Goal: Information Seeking & Learning: Learn about a topic

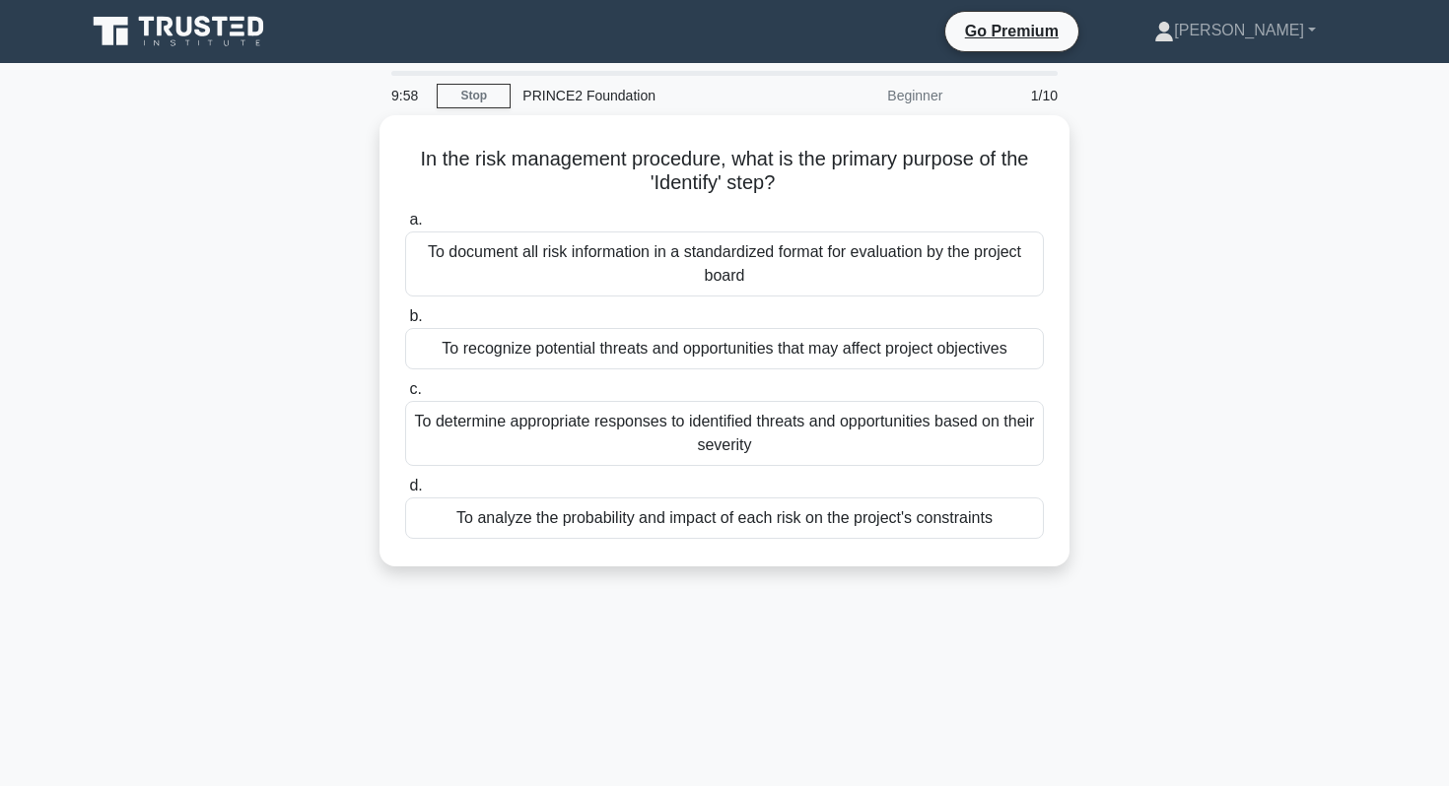
click at [177, 37] on icon at bounding box center [180, 31] width 189 height 37
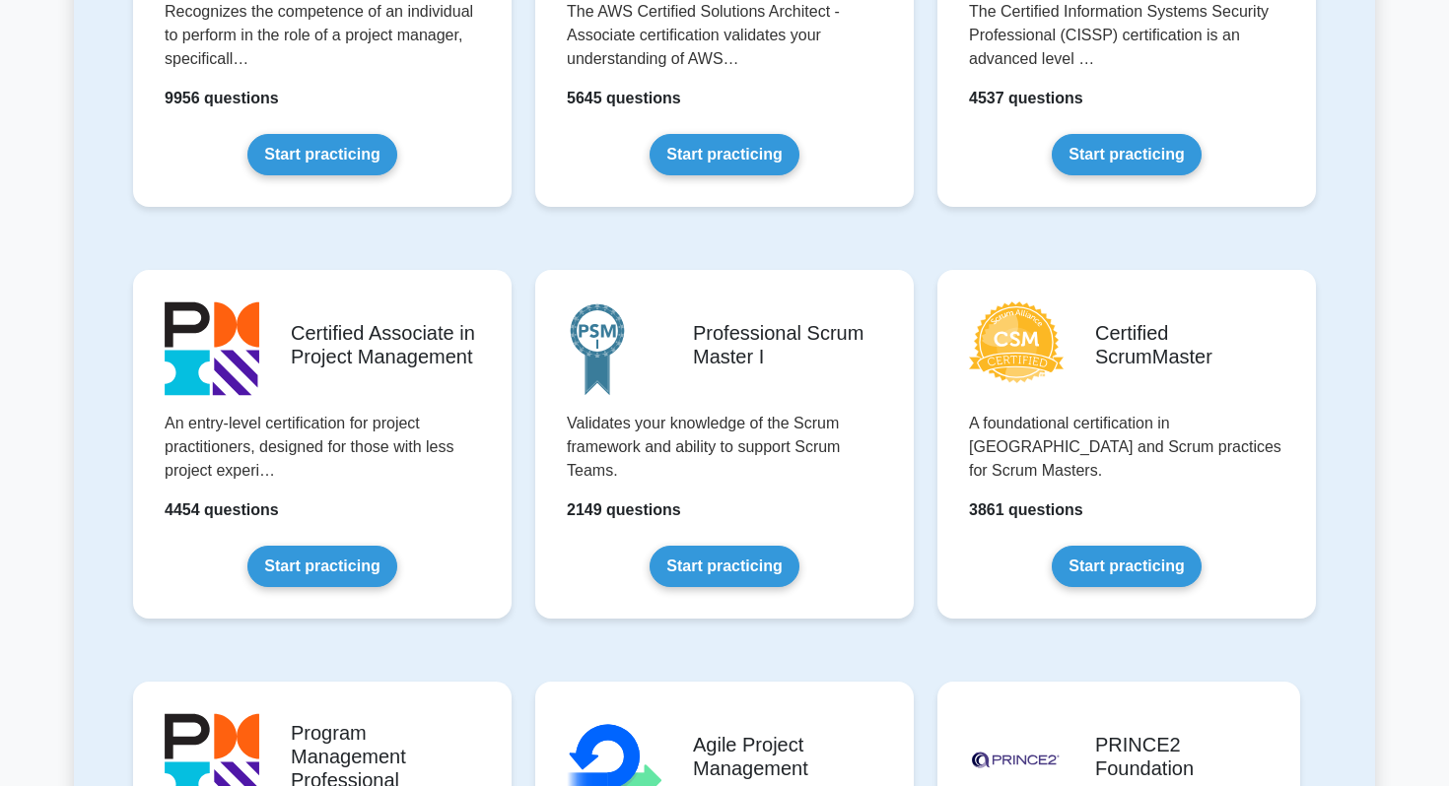
scroll to position [768, 0]
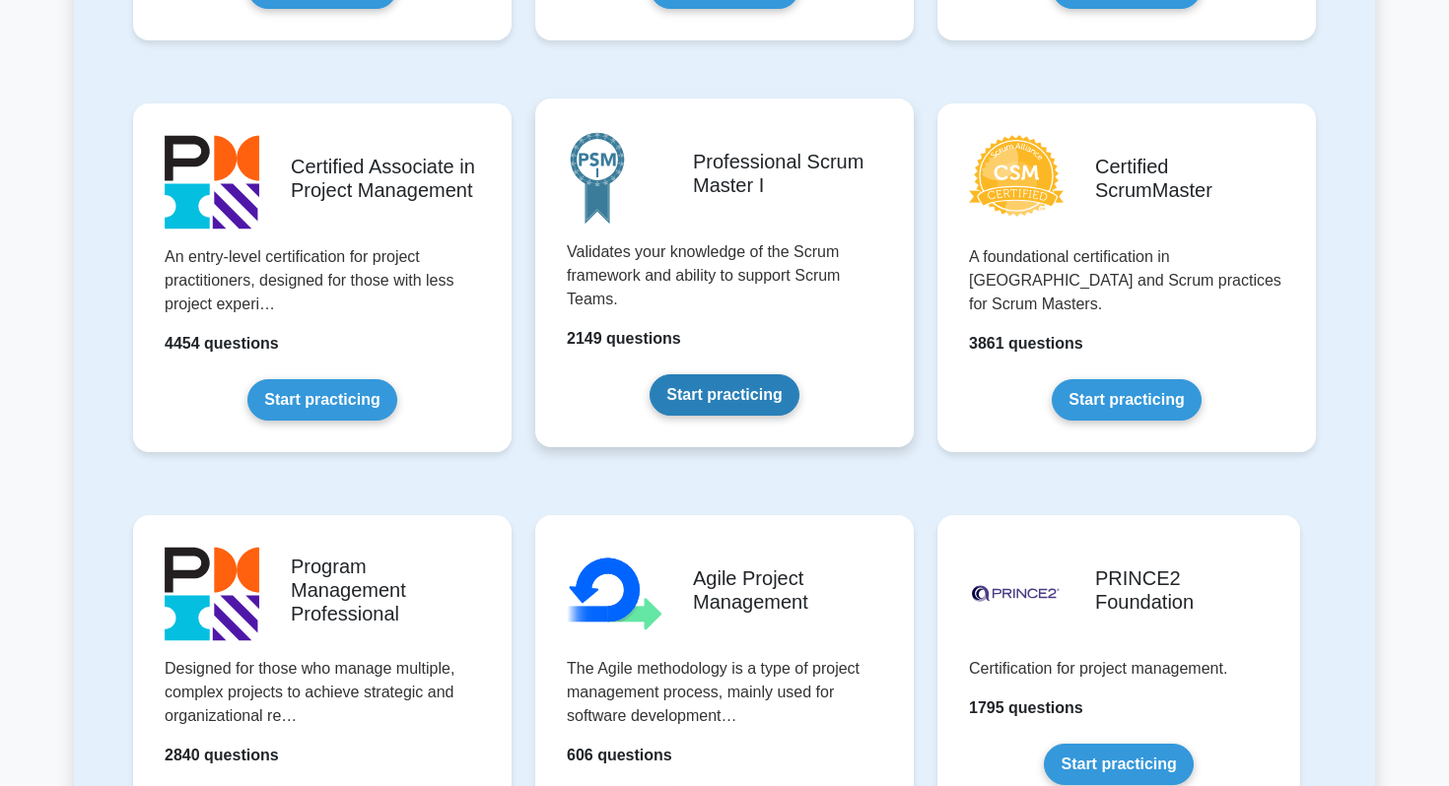
click at [752, 406] on link "Start practicing" at bounding box center [723, 395] width 149 height 41
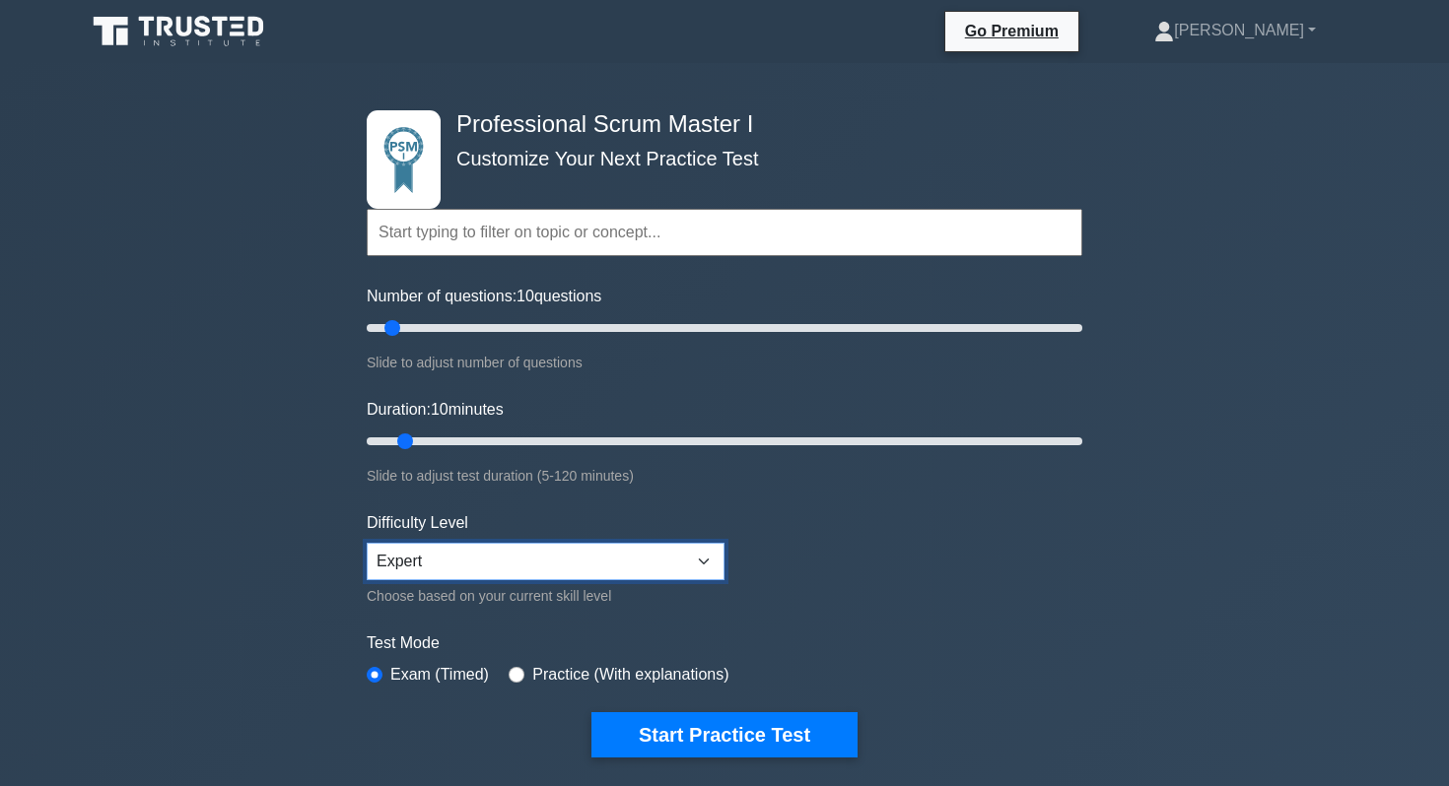
click at [503, 554] on select "Beginner Intermediate Expert" at bounding box center [546, 561] width 358 height 37
select select "intermediate"
click at [367, 543] on select "Beginner Intermediate Expert" at bounding box center [546, 561] width 358 height 37
click at [525, 675] on div "Practice (With explanations)" at bounding box center [619, 675] width 220 height 24
click at [522, 681] on div "Practice (With explanations)" at bounding box center [619, 675] width 220 height 24
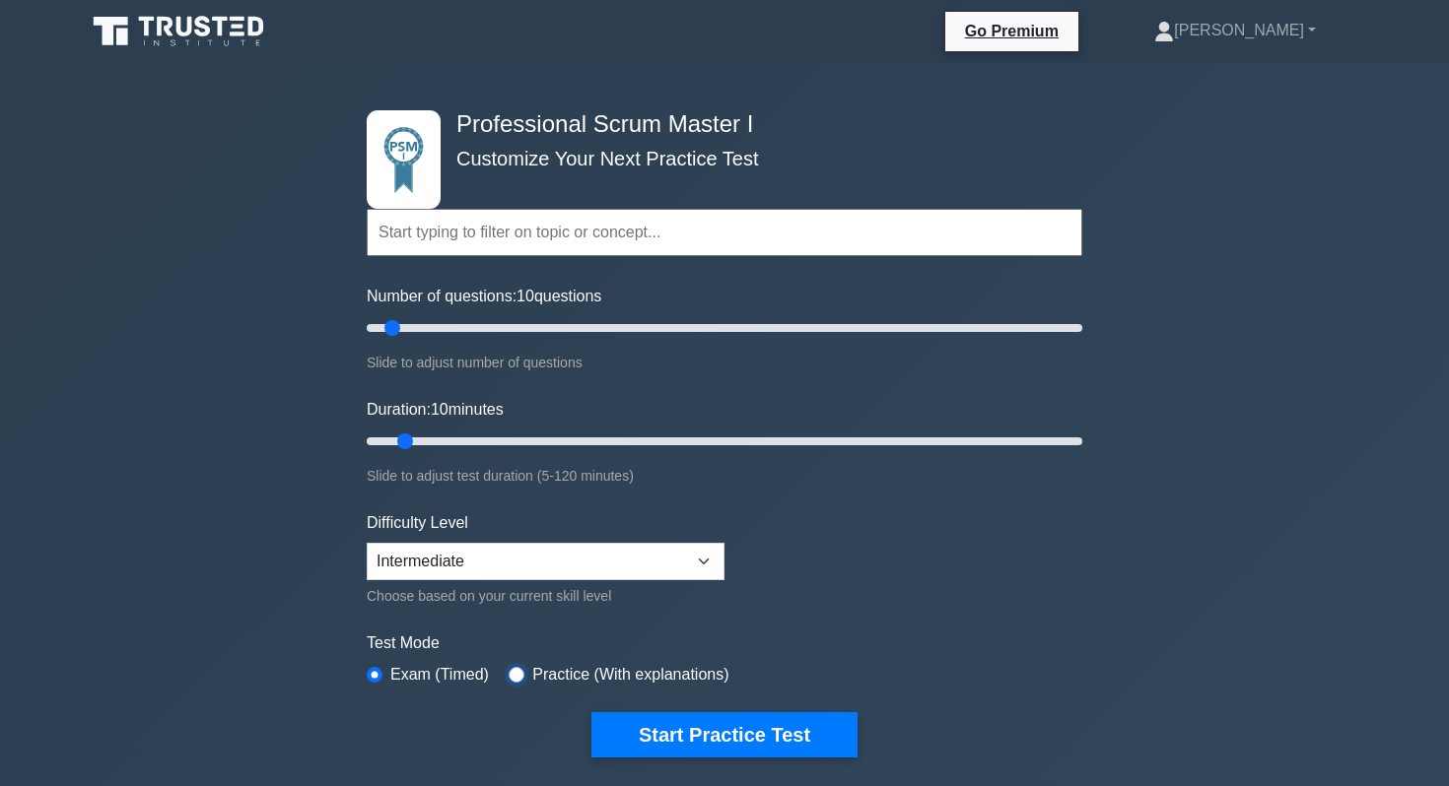
click at [518, 674] on input "radio" at bounding box center [517, 675] width 16 height 16
radio input "true"
drag, startPoint x: 409, startPoint y: 439, endPoint x: 770, endPoint y: 423, distance: 361.1
type input "70"
click at [770, 430] on input "Duration: 70 minutes" at bounding box center [725, 442] width 716 height 24
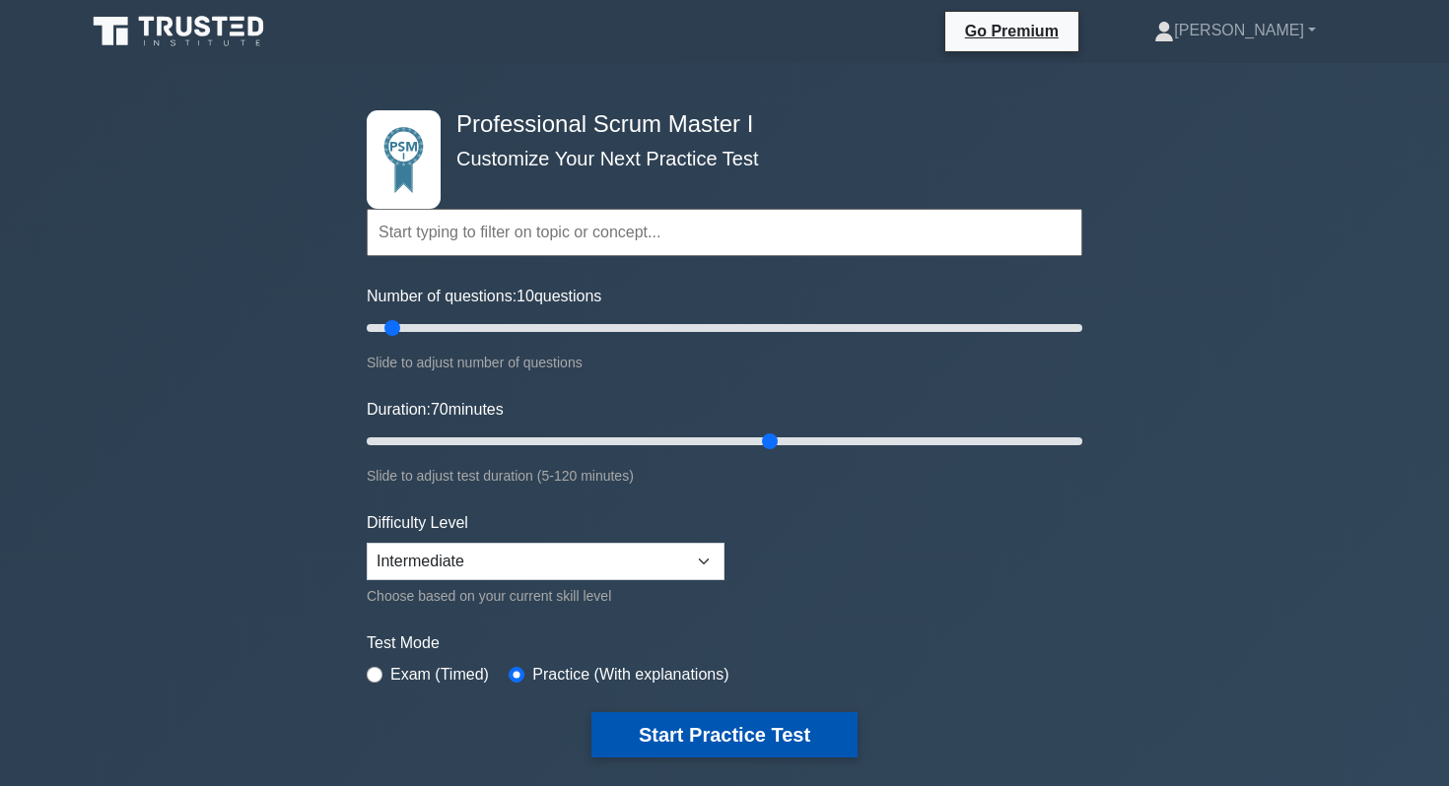
click at [818, 734] on button "Start Practice Test" at bounding box center [724, 735] width 266 height 45
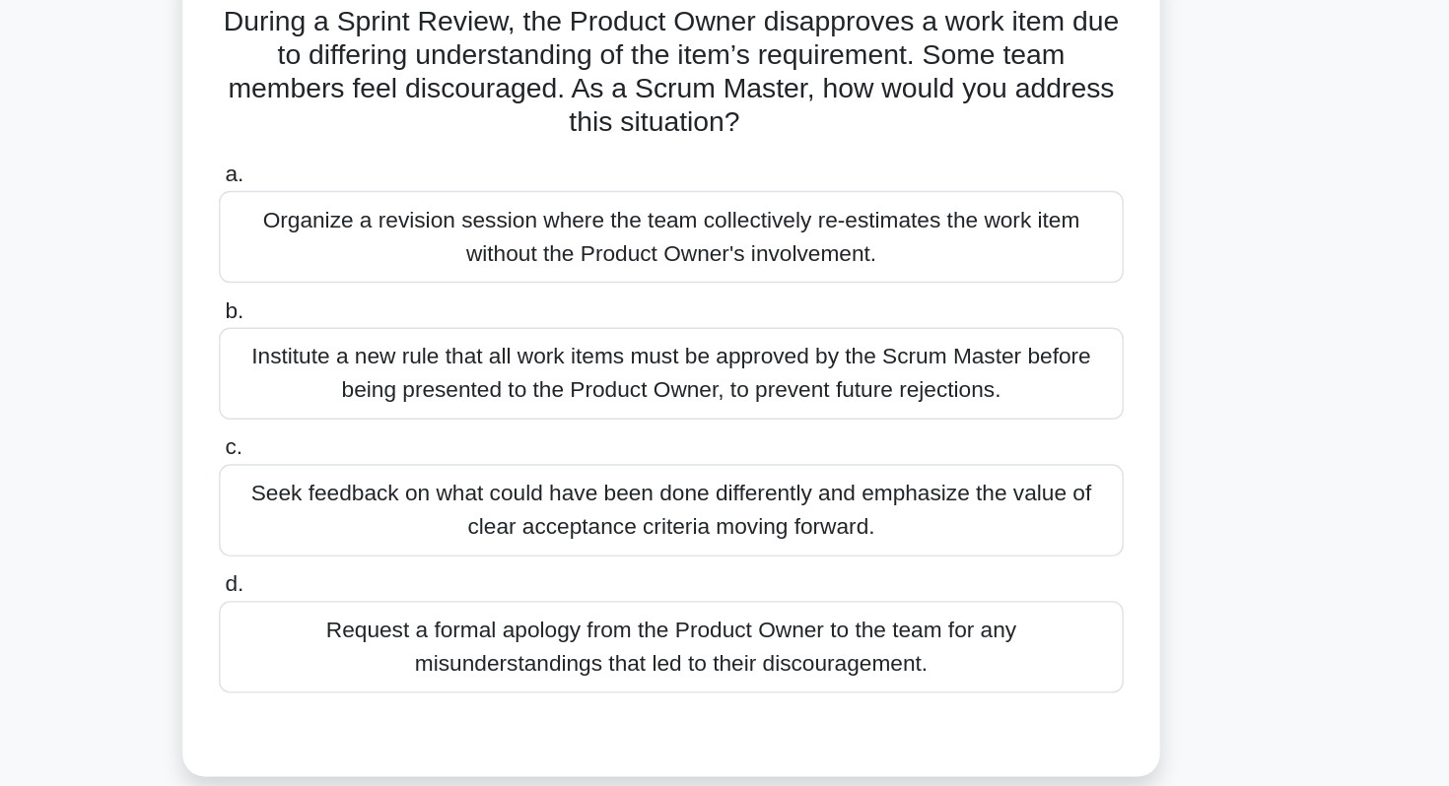
click at [895, 512] on div "Seek feedback on what could have been done differently and emphasize the value …" at bounding box center [724, 499] width 639 height 65
click at [405, 462] on input "c. Seek feedback on what could have been done differently and emphasize the val…" at bounding box center [405, 455] width 0 height 13
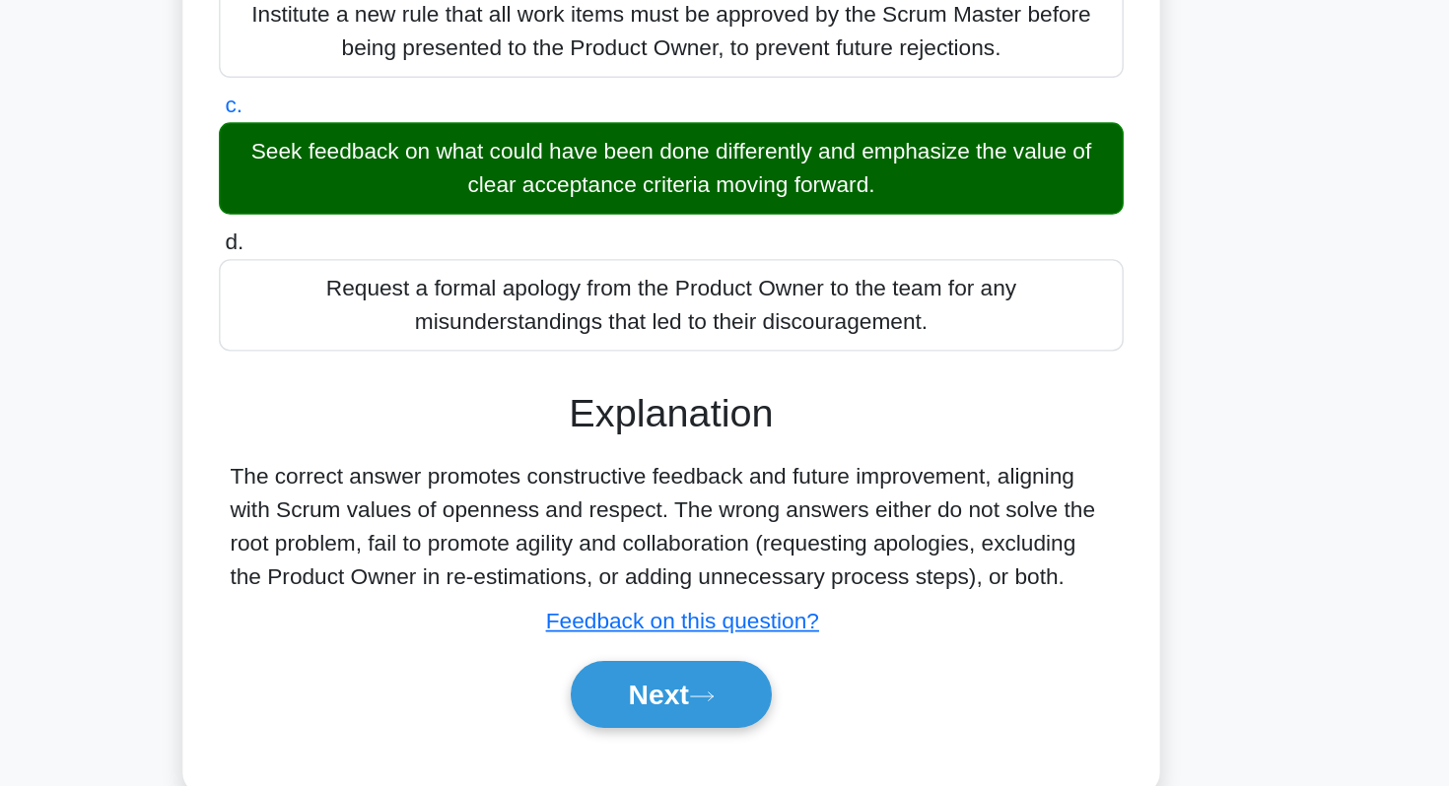
scroll to position [152, 0]
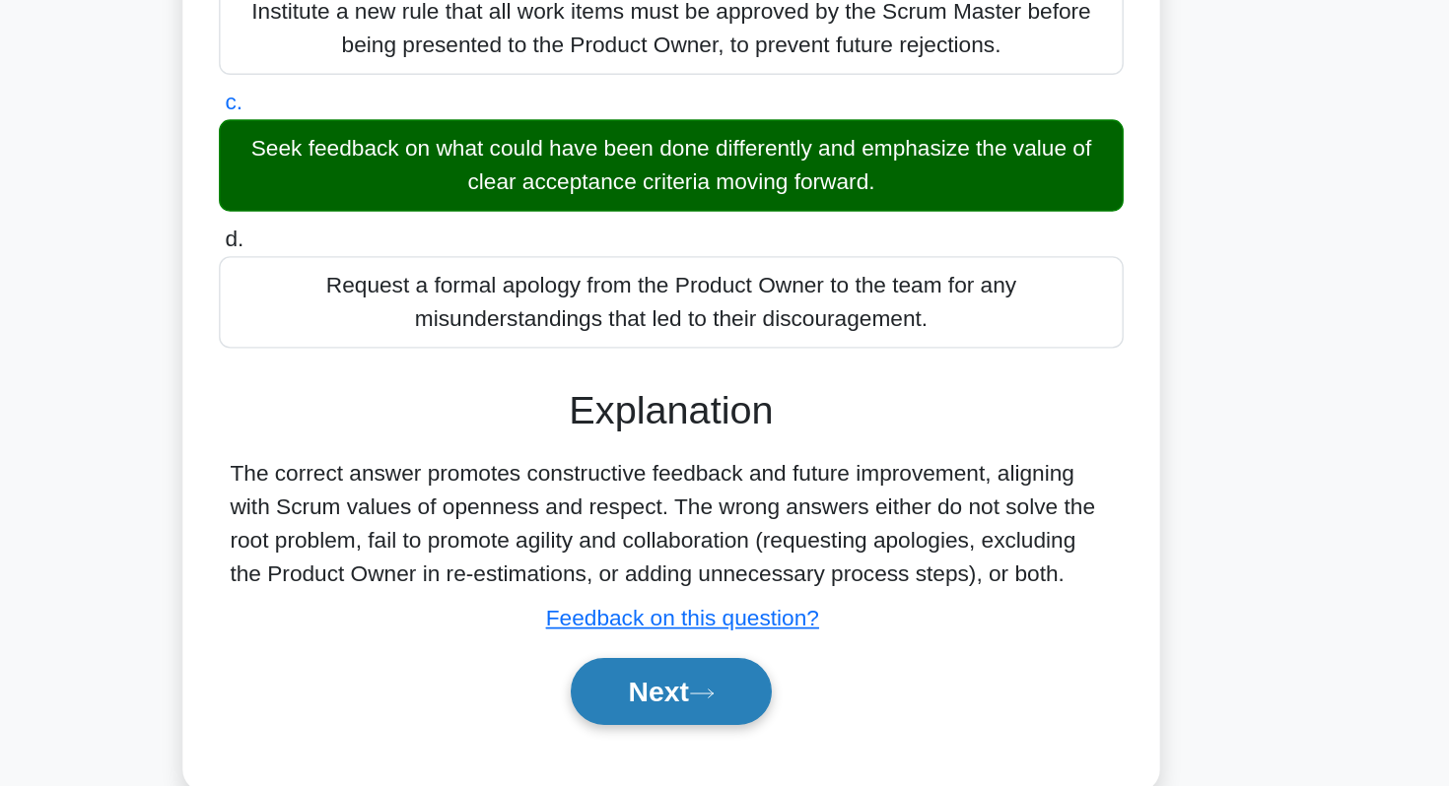
click at [733, 734] on button "Next" at bounding box center [723, 719] width 141 height 47
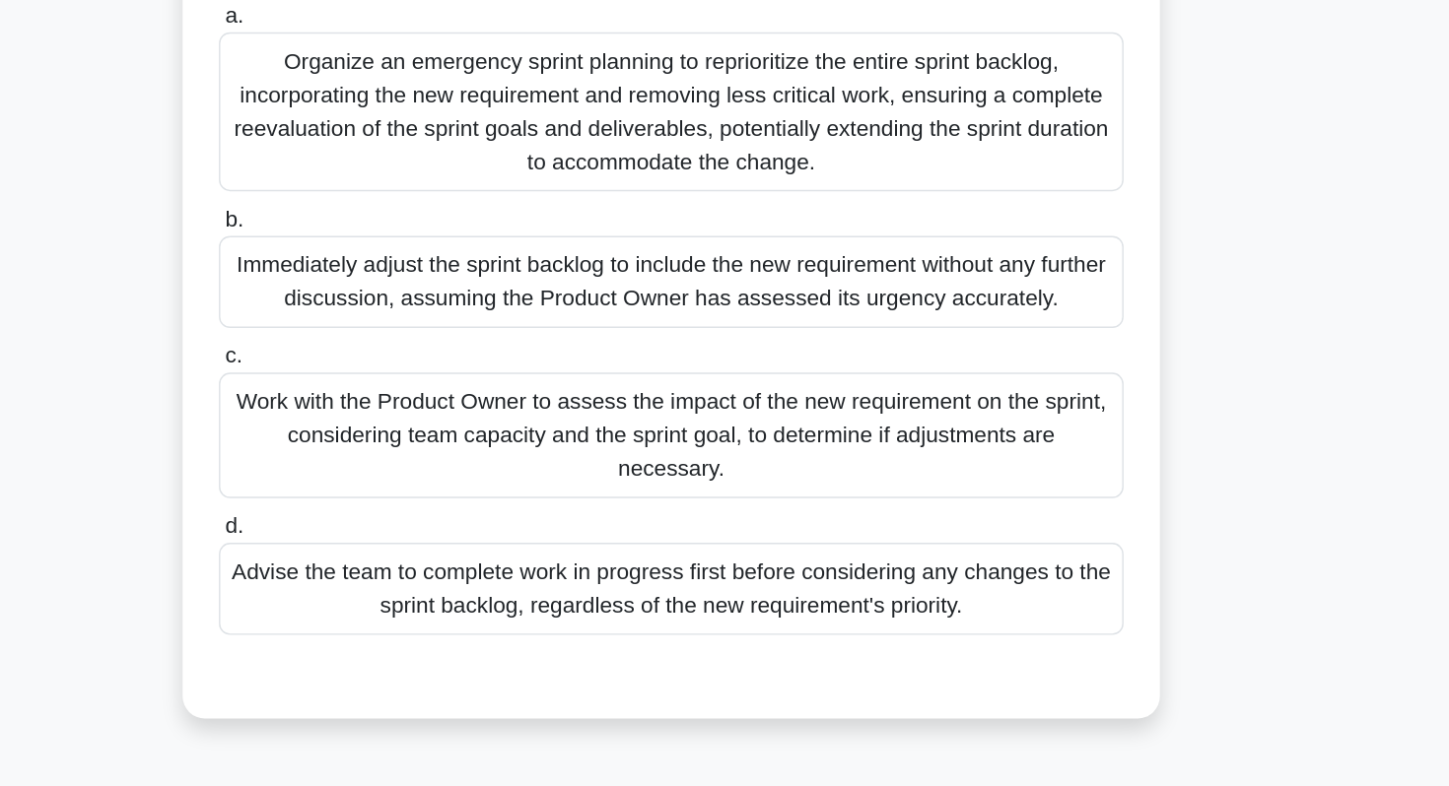
scroll to position [25, 0]
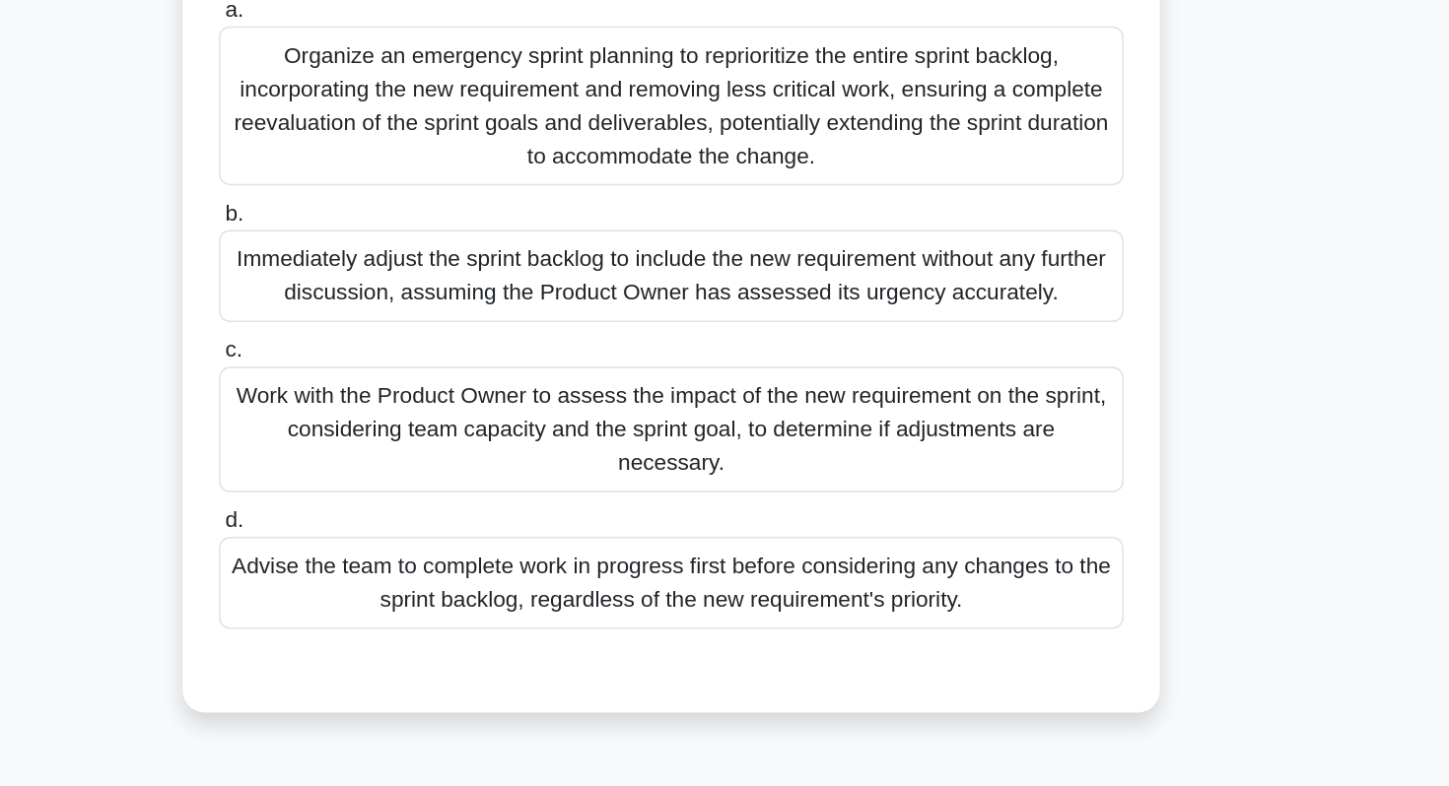
click at [852, 542] on div "Work with the Product Owner to assess the impact of the new requirement on the …" at bounding box center [724, 534] width 639 height 89
click at [405, 485] on input "c. Work with the Product Owner to assess the impact of the new requirement on t…" at bounding box center [405, 478] width 0 height 13
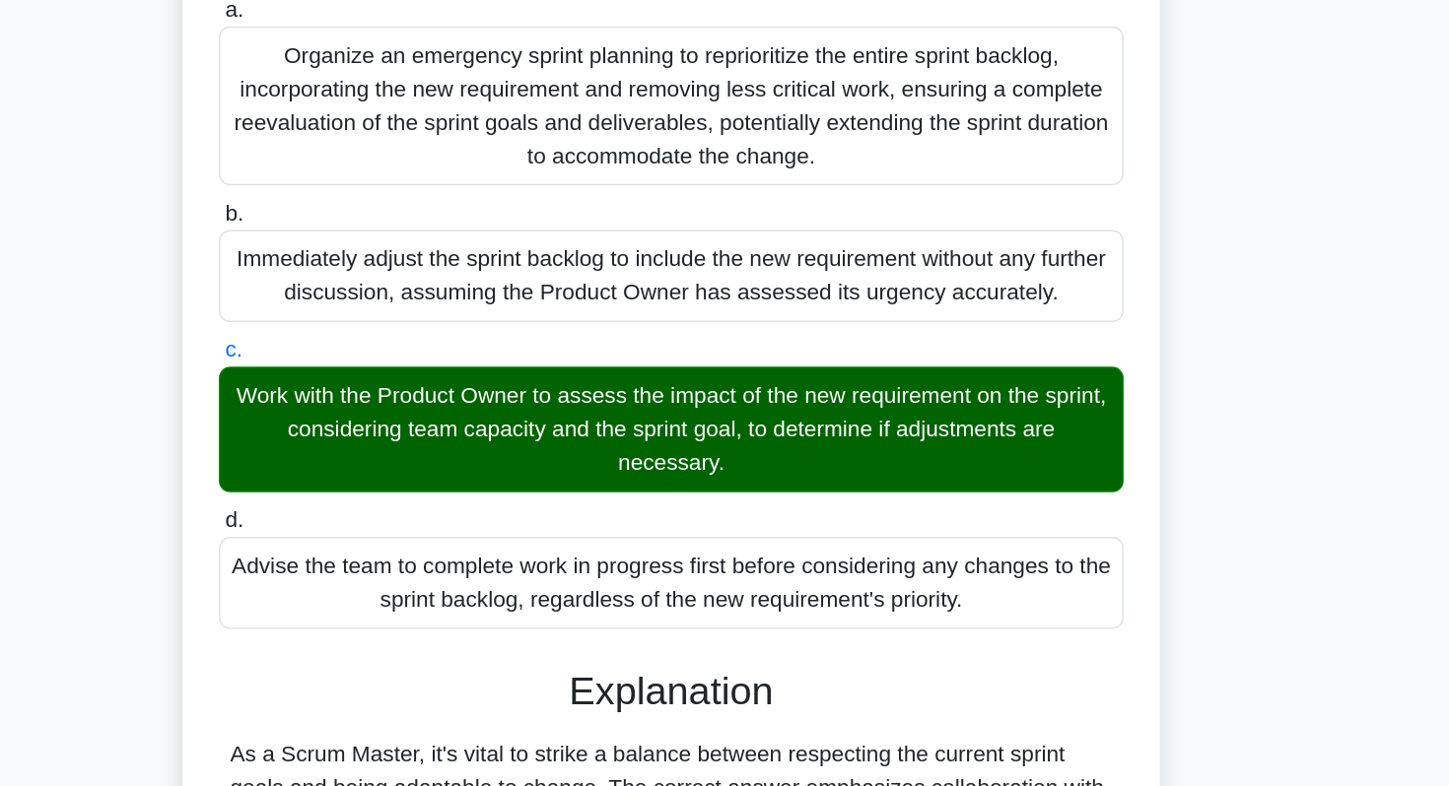
scroll to position [358, 0]
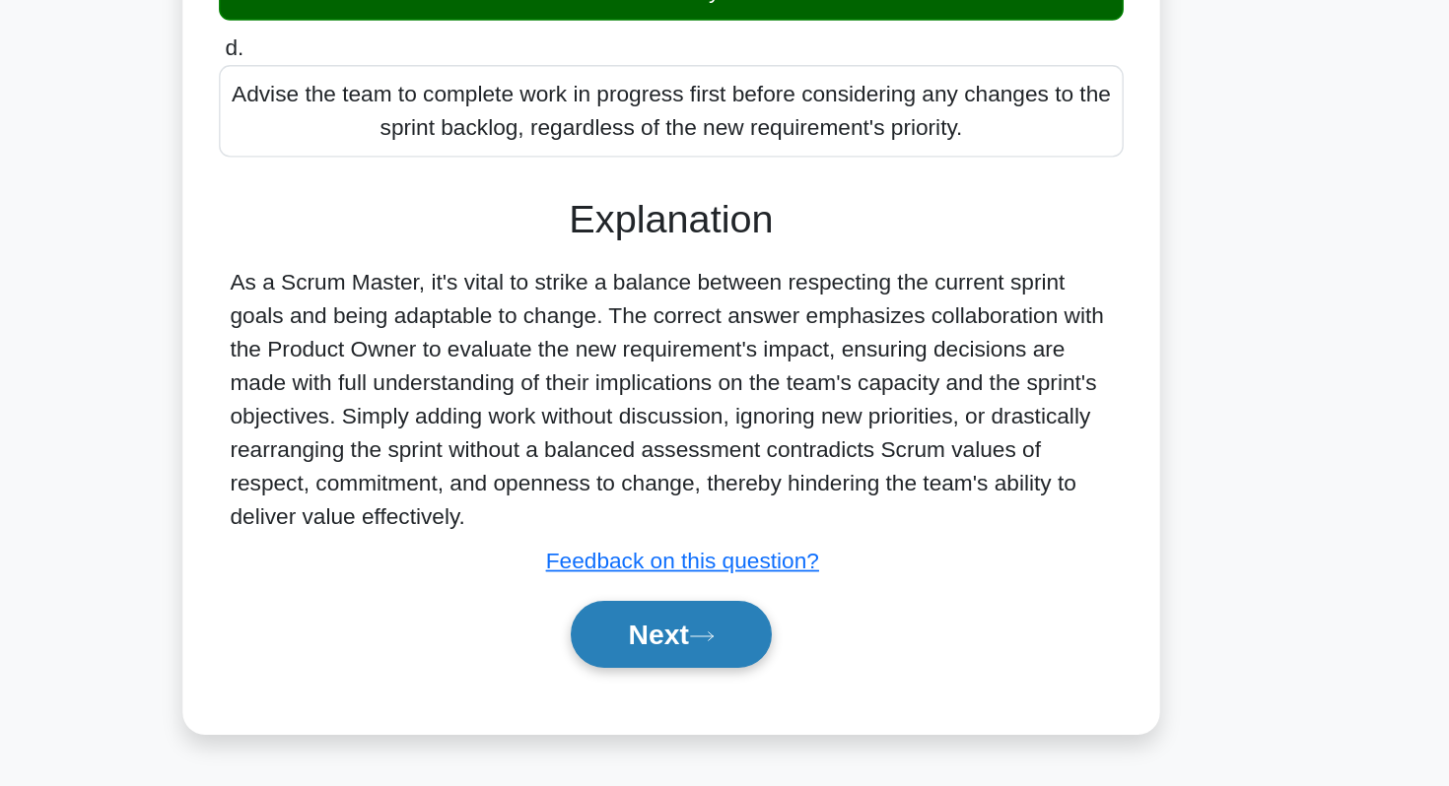
click at [741, 684] on button "Next" at bounding box center [723, 678] width 141 height 47
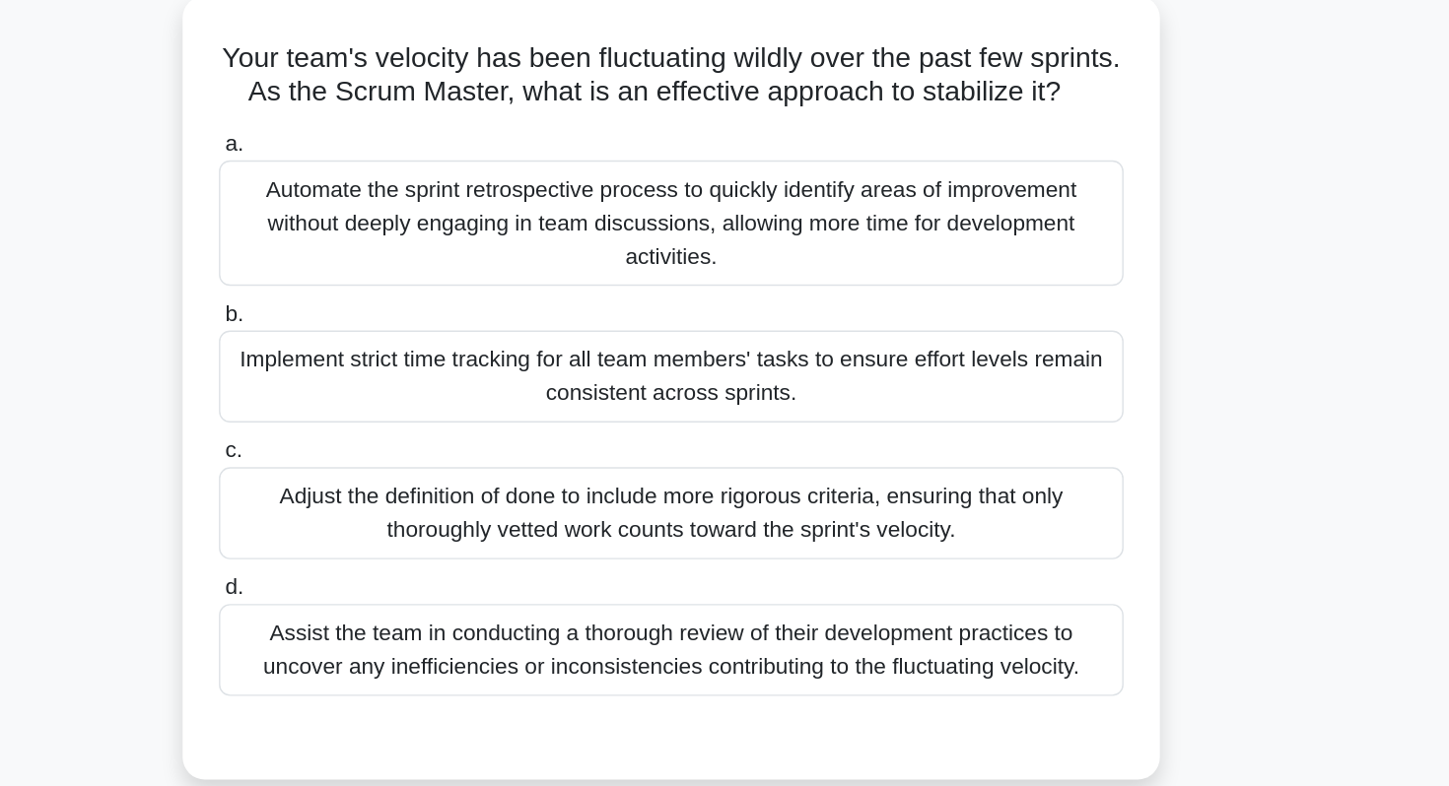
scroll to position [105, 0]
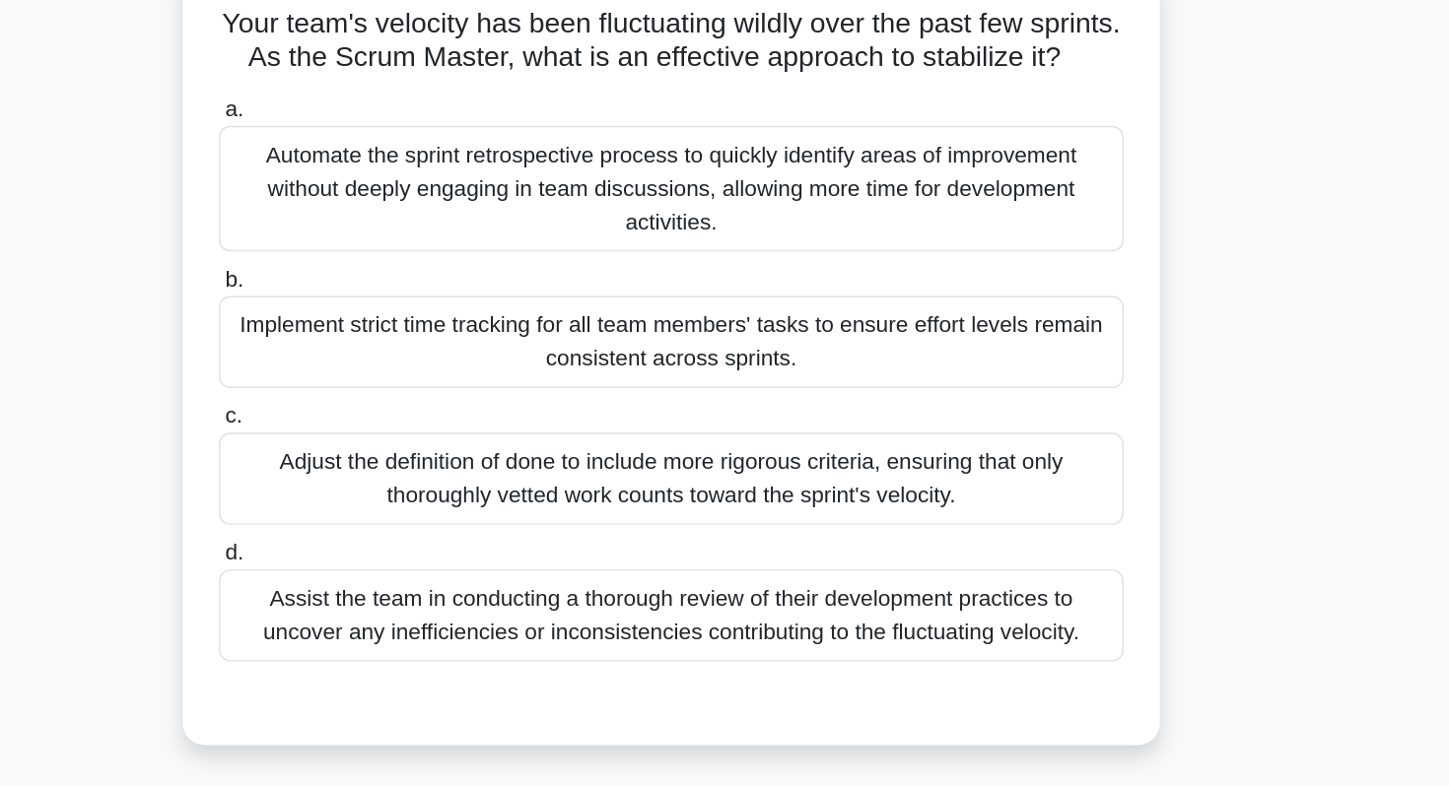
click at [752, 465] on div "Assist the team in conducting a thorough review of their development practices …" at bounding box center [724, 467] width 639 height 65
click at [405, 430] on input "d. Assist the team in conducting a thorough review of their development practic…" at bounding box center [405, 423] width 0 height 13
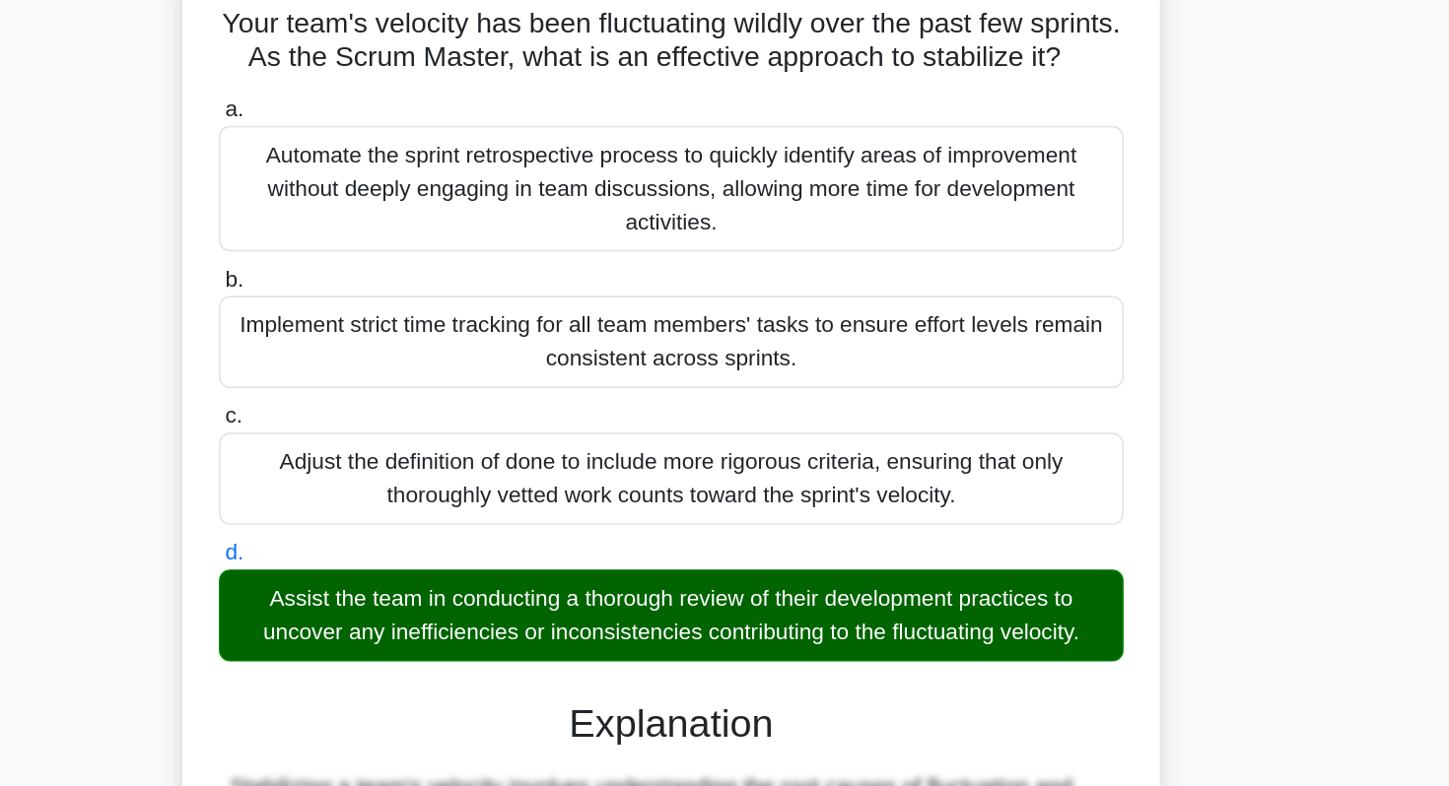
scroll to position [310, 0]
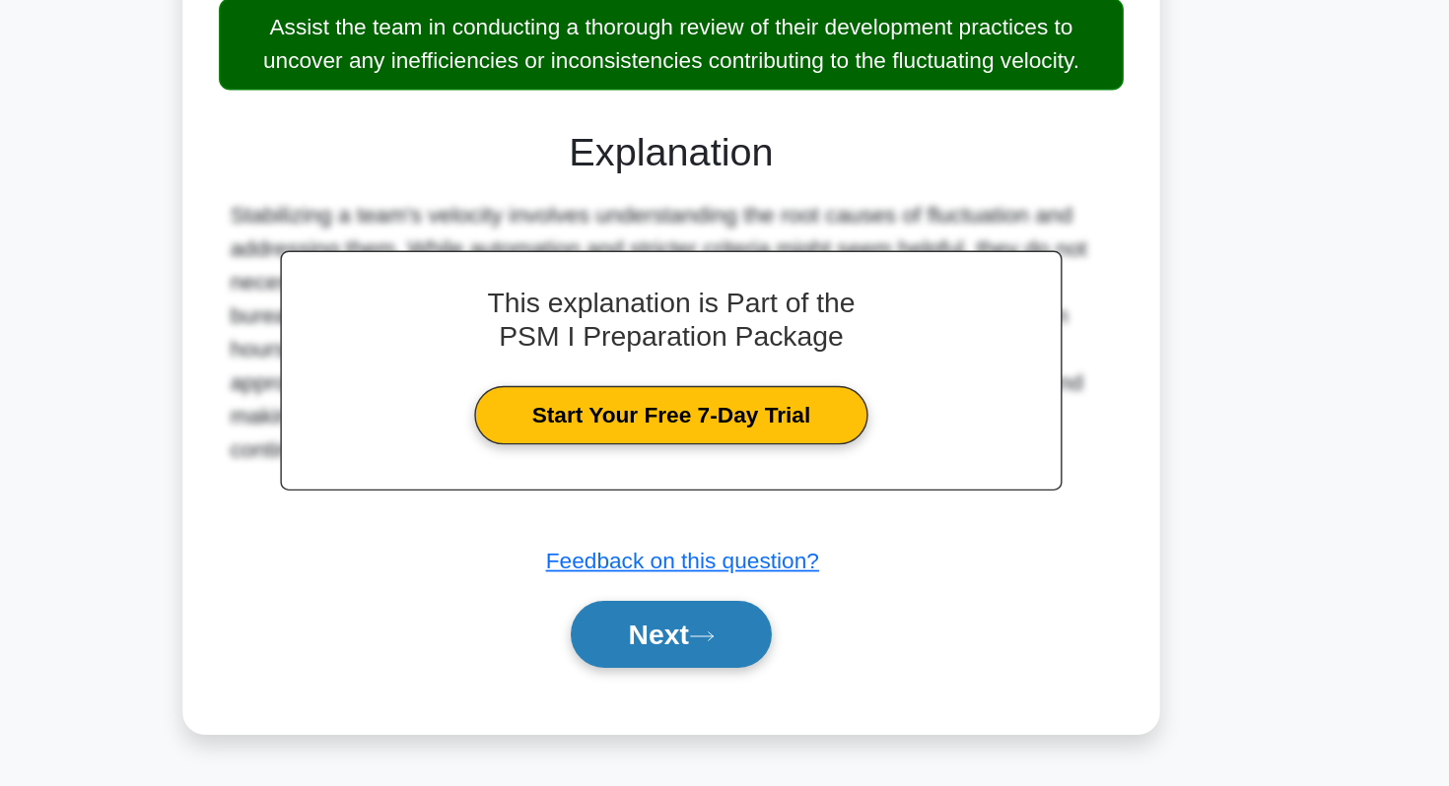
click at [740, 689] on button "Next" at bounding box center [723, 678] width 141 height 47
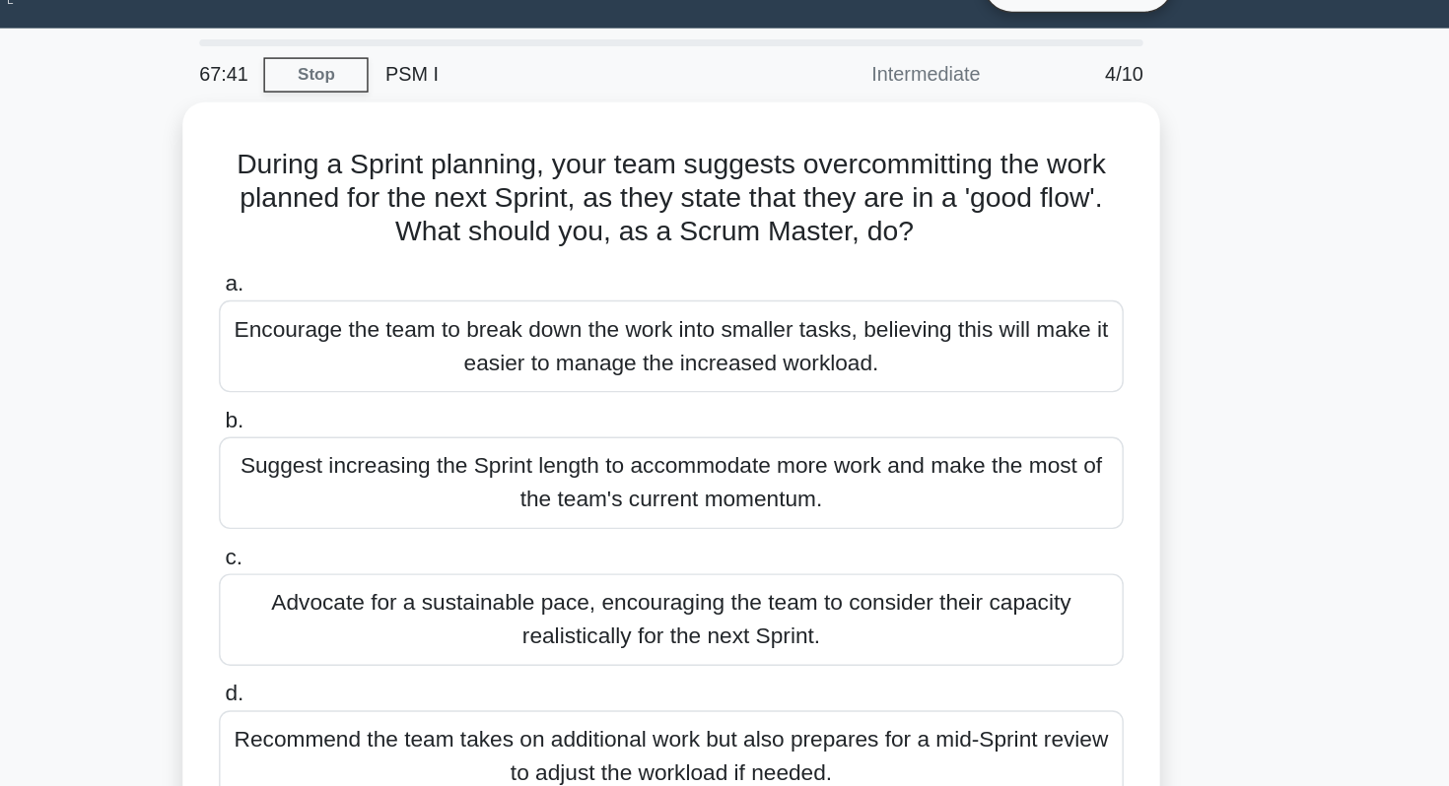
scroll to position [42, 0]
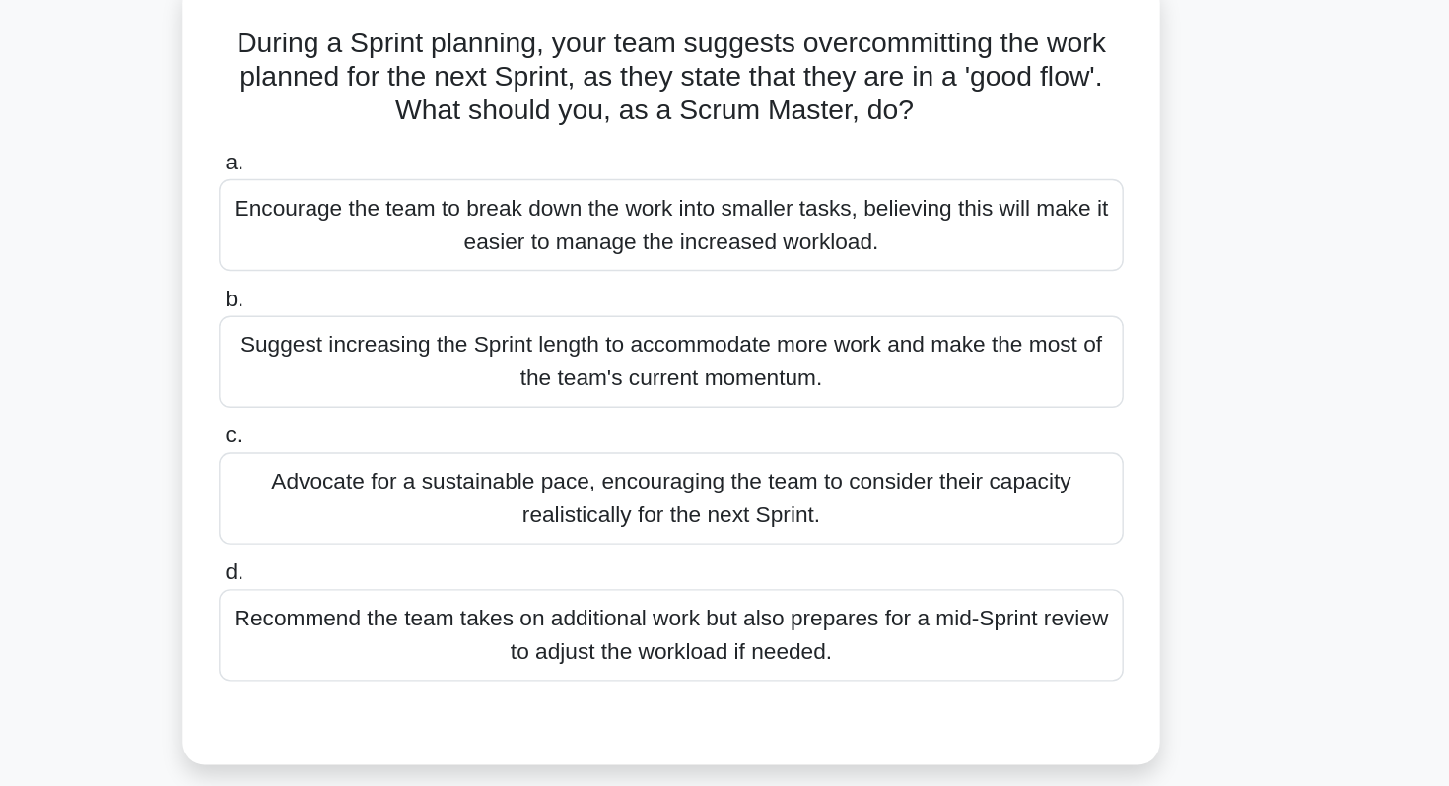
click at [828, 441] on div "Advocate for a sustainable pace, encouraging the team to consider their capacit…" at bounding box center [724, 433] width 639 height 65
click at [405, 396] on input "c. Advocate for a sustainable pace, encouraging the team to consider their capa…" at bounding box center [405, 389] width 0 height 13
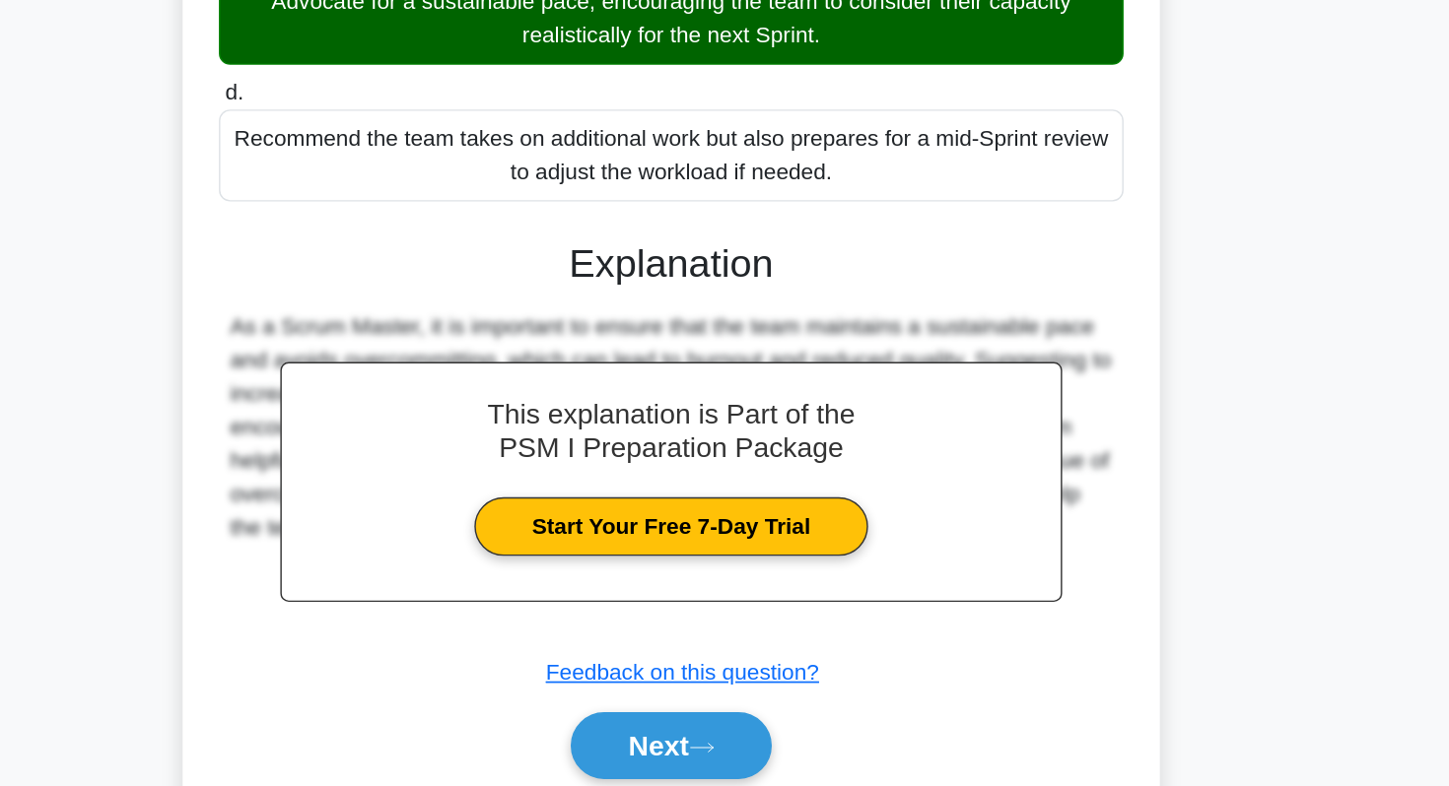
scroll to position [235, 0]
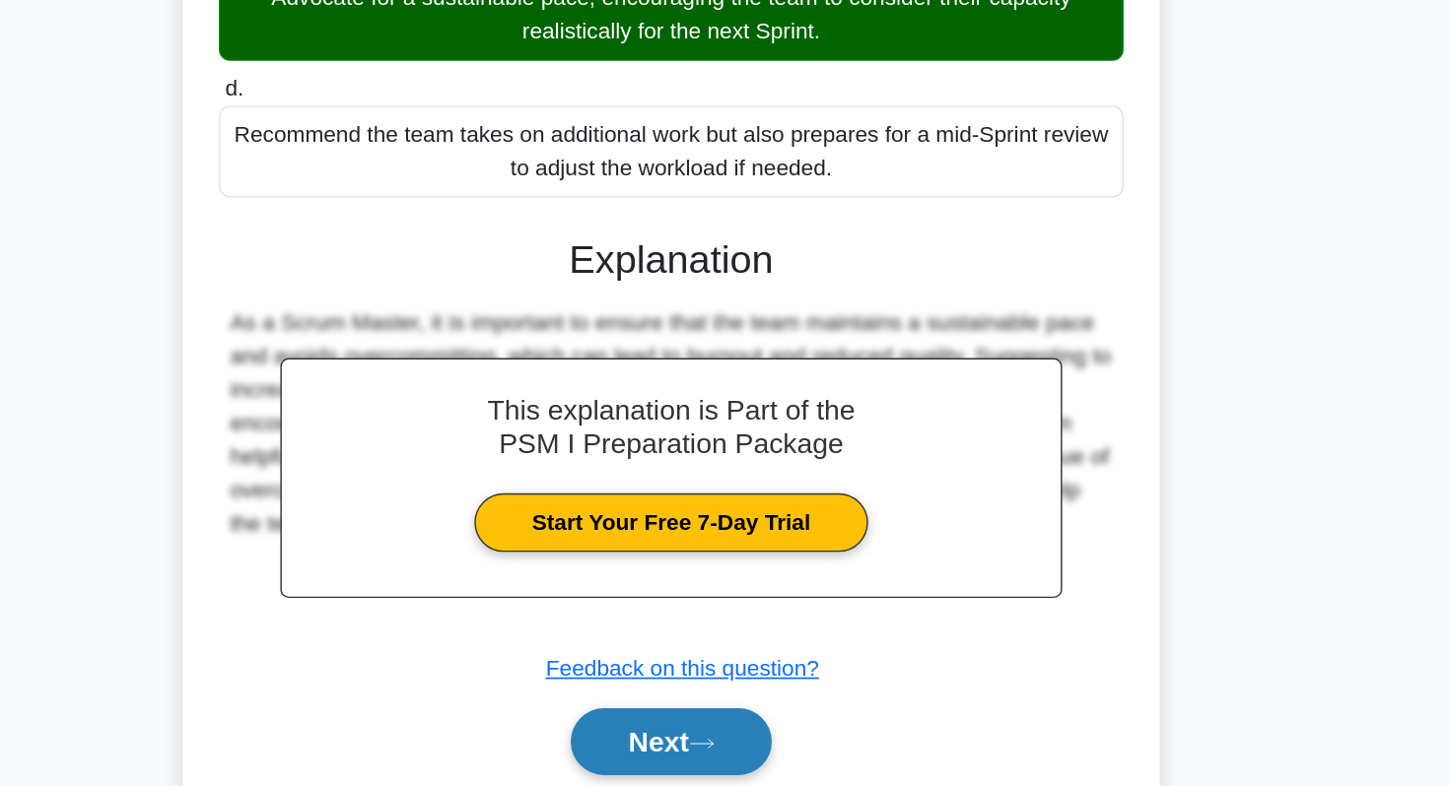
click at [753, 752] on icon at bounding box center [746, 756] width 18 height 11
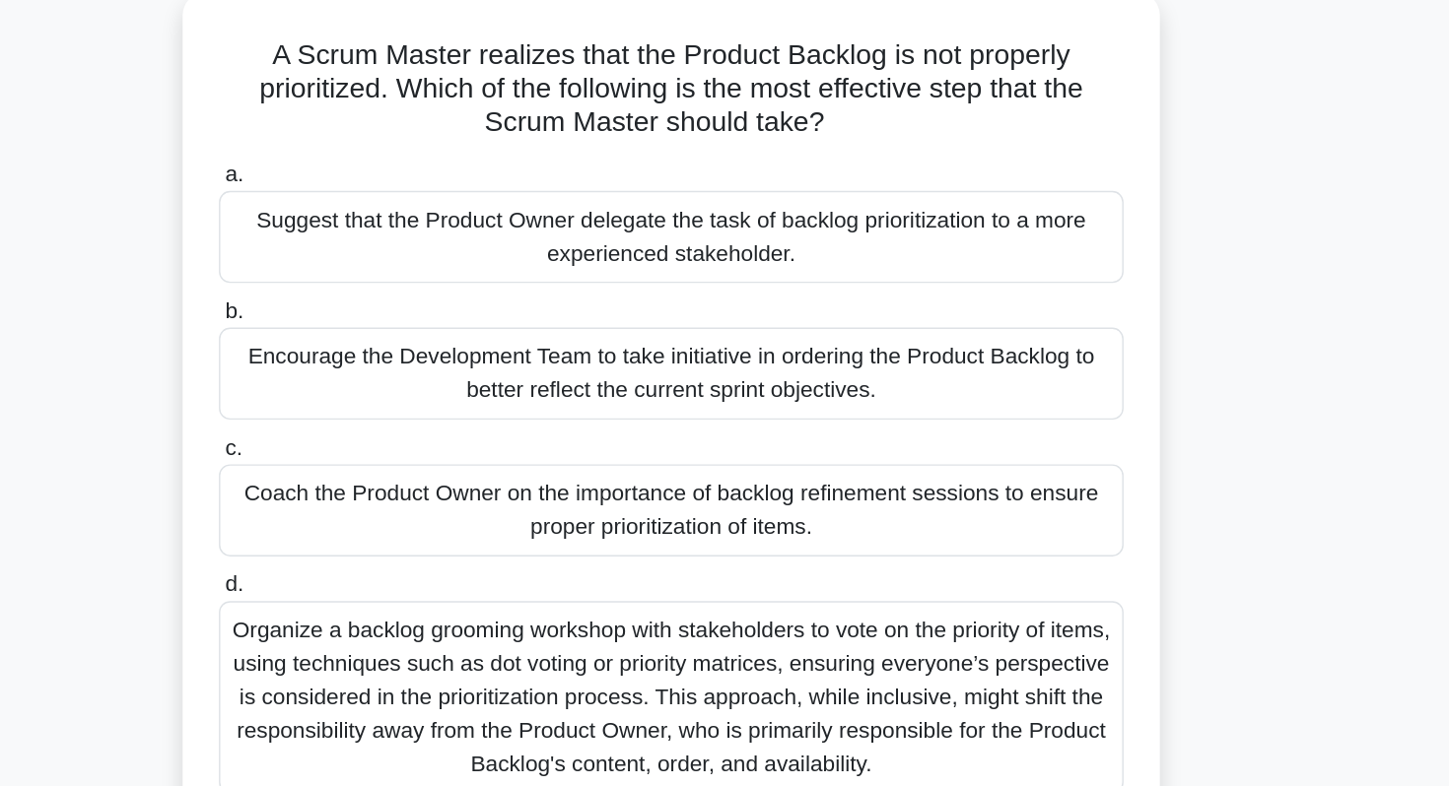
scroll to position [107, 0]
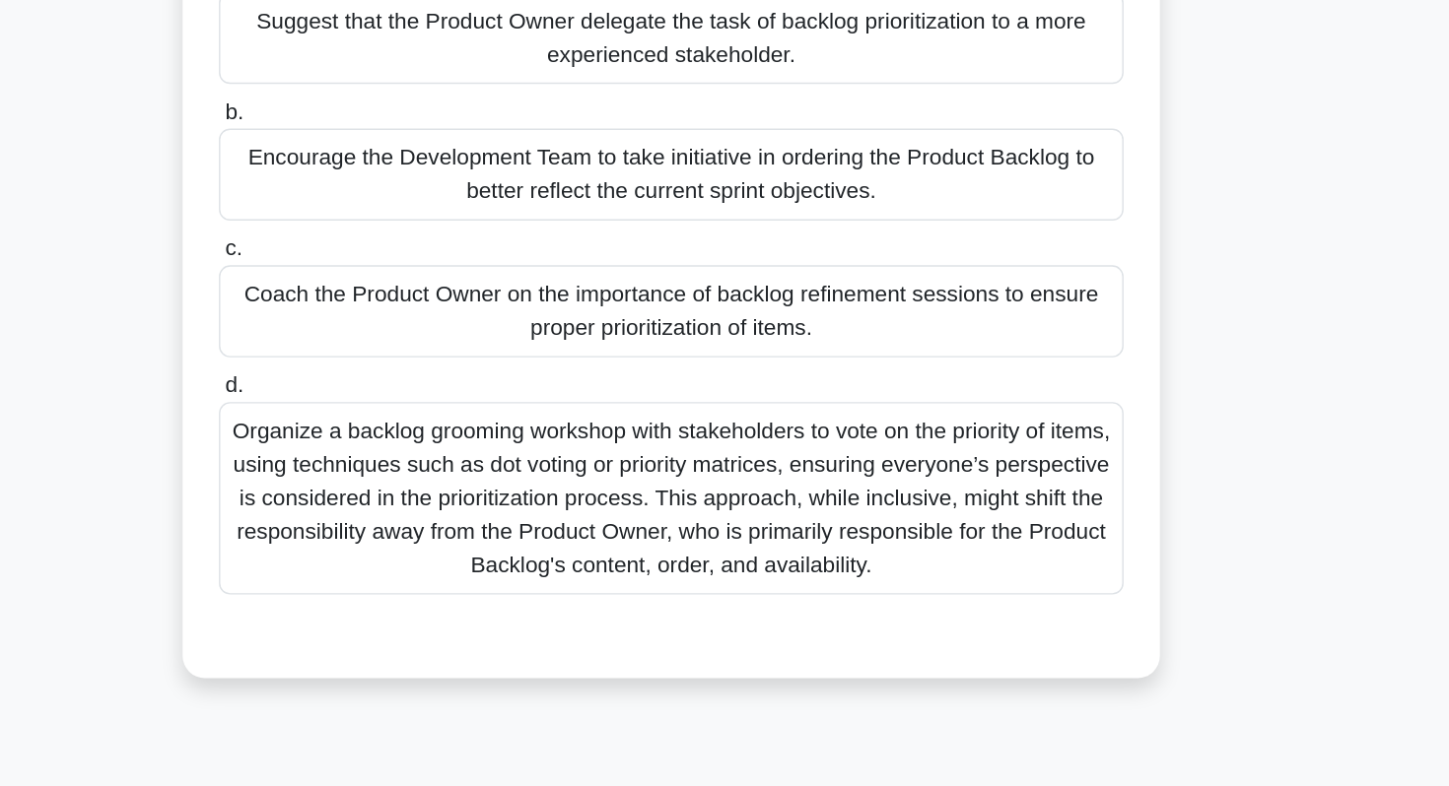
click at [889, 377] on div "Coach the Product Owner on the importance of backlog refinement sessions to ens…" at bounding box center [724, 368] width 639 height 65
click at [405, 331] on input "c. Coach the Product Owner on the importance of backlog refinement sessions to …" at bounding box center [405, 324] width 0 height 13
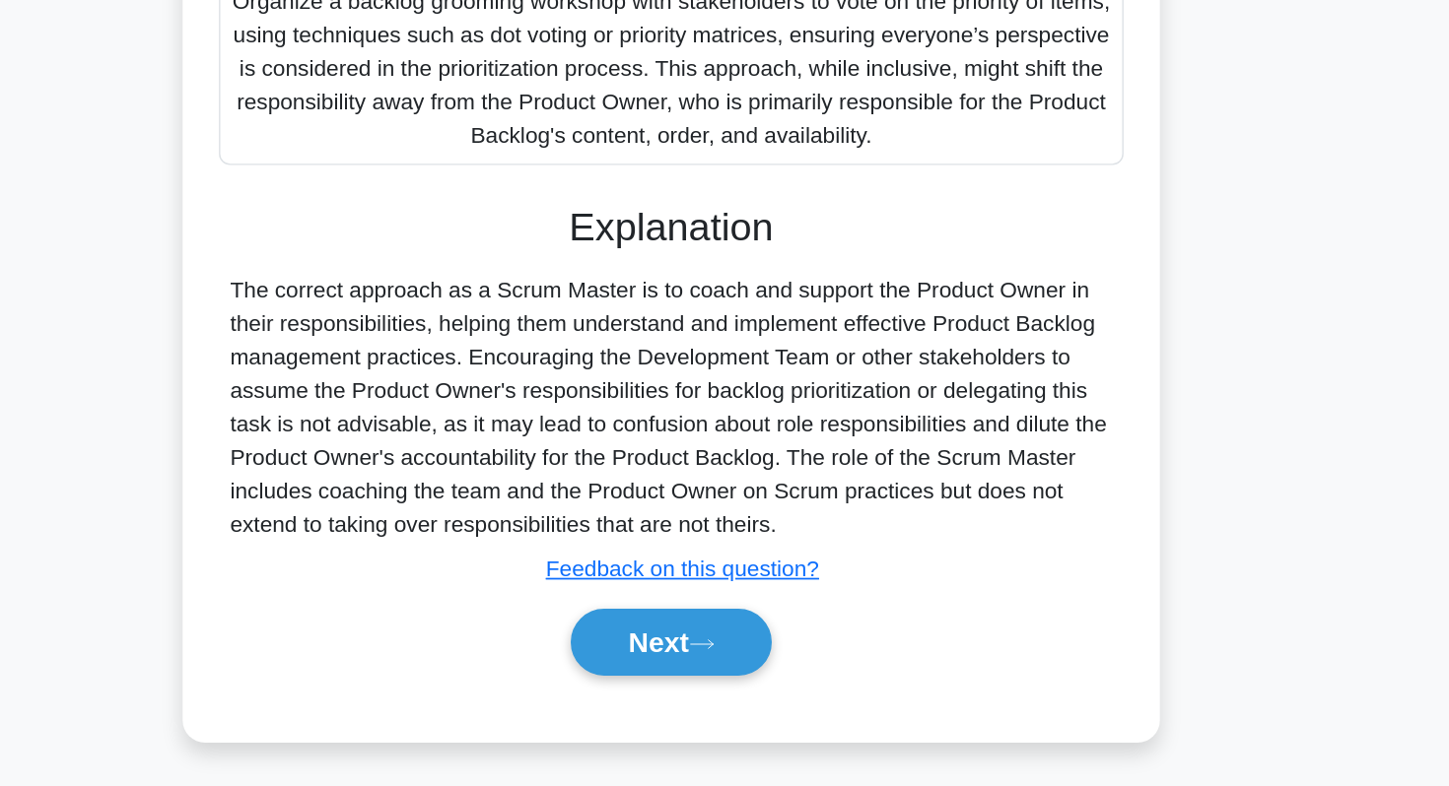
scroll to position [329, 0]
click at [784, 677] on button "Next" at bounding box center [723, 683] width 141 height 47
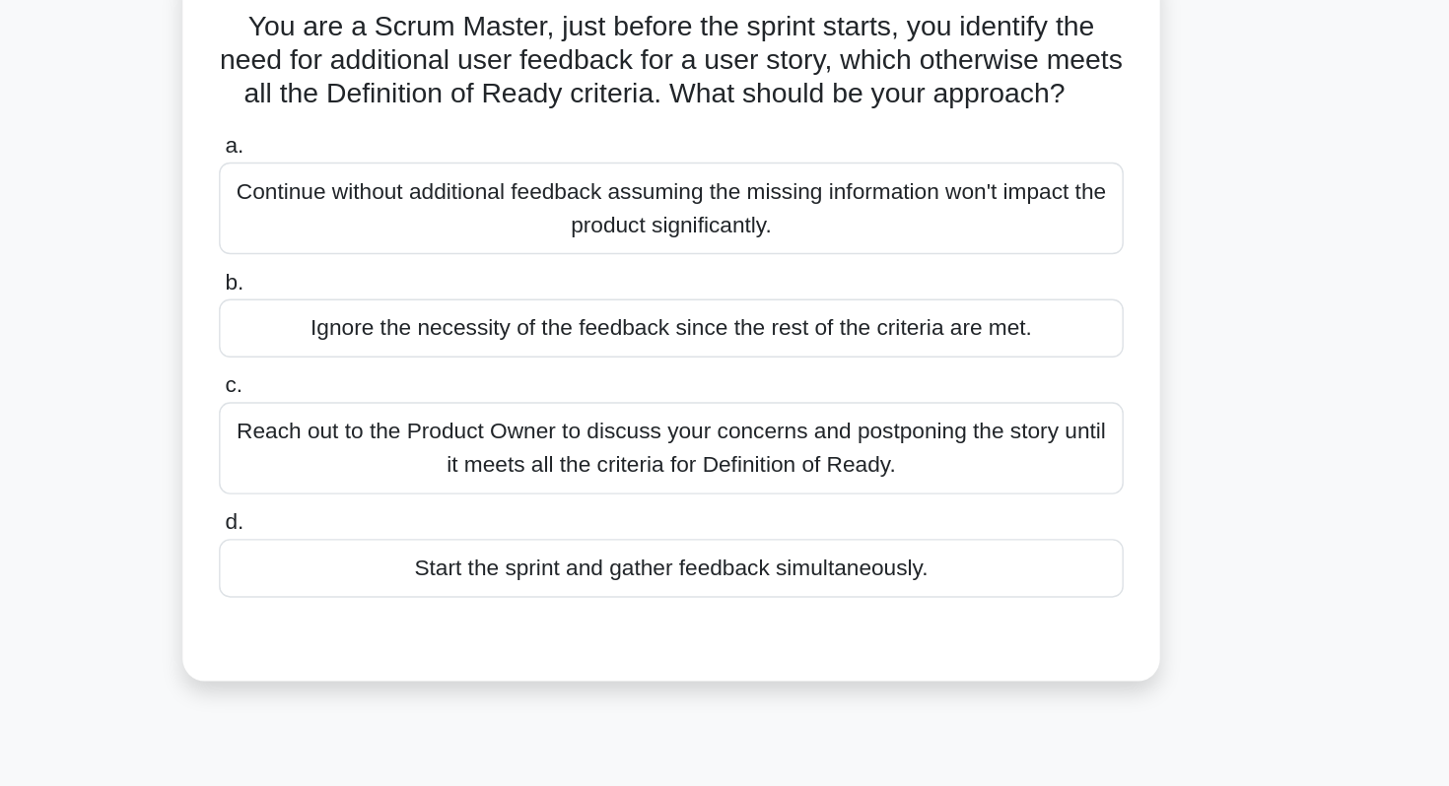
scroll to position [113, 0]
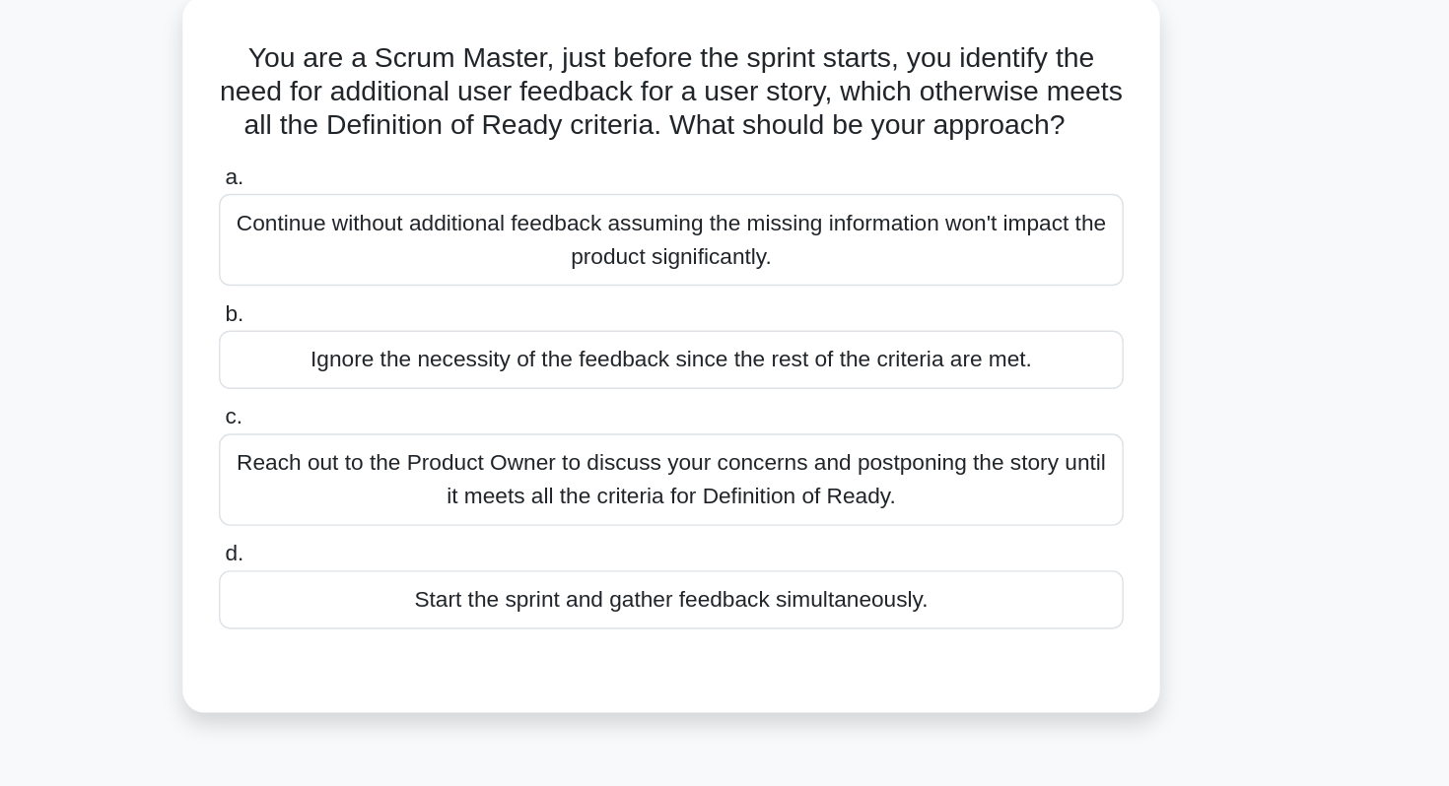
click at [910, 346] on div "Reach out to the Product Owner to discuss your concerns and postponing the stor…" at bounding box center [724, 339] width 639 height 65
click at [405, 302] on input "c. Reach out to the Product Owner to discuss your concerns and postponing the s…" at bounding box center [405, 295] width 0 height 13
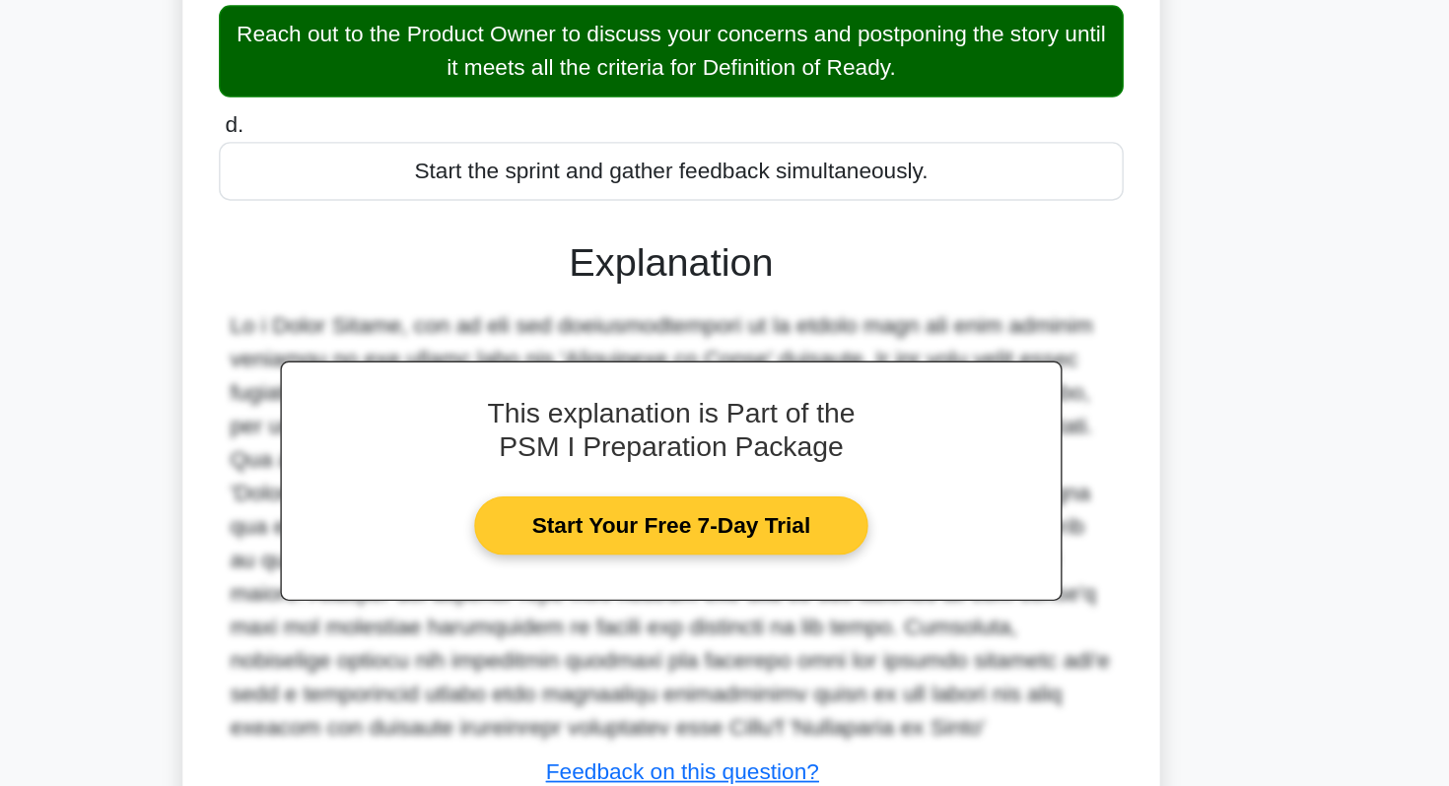
scroll to position [334, 0]
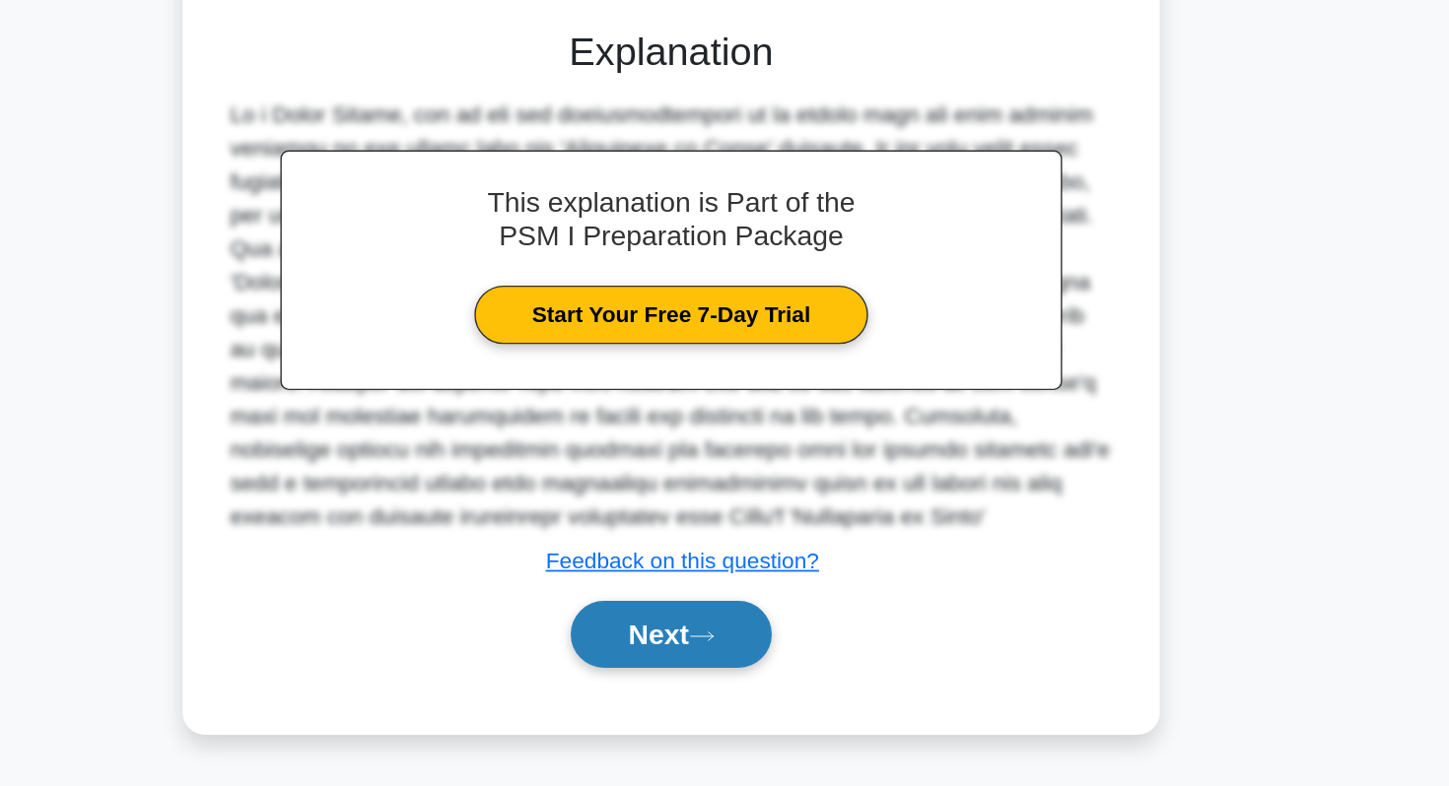
click at [729, 687] on button "Next" at bounding box center [723, 678] width 141 height 47
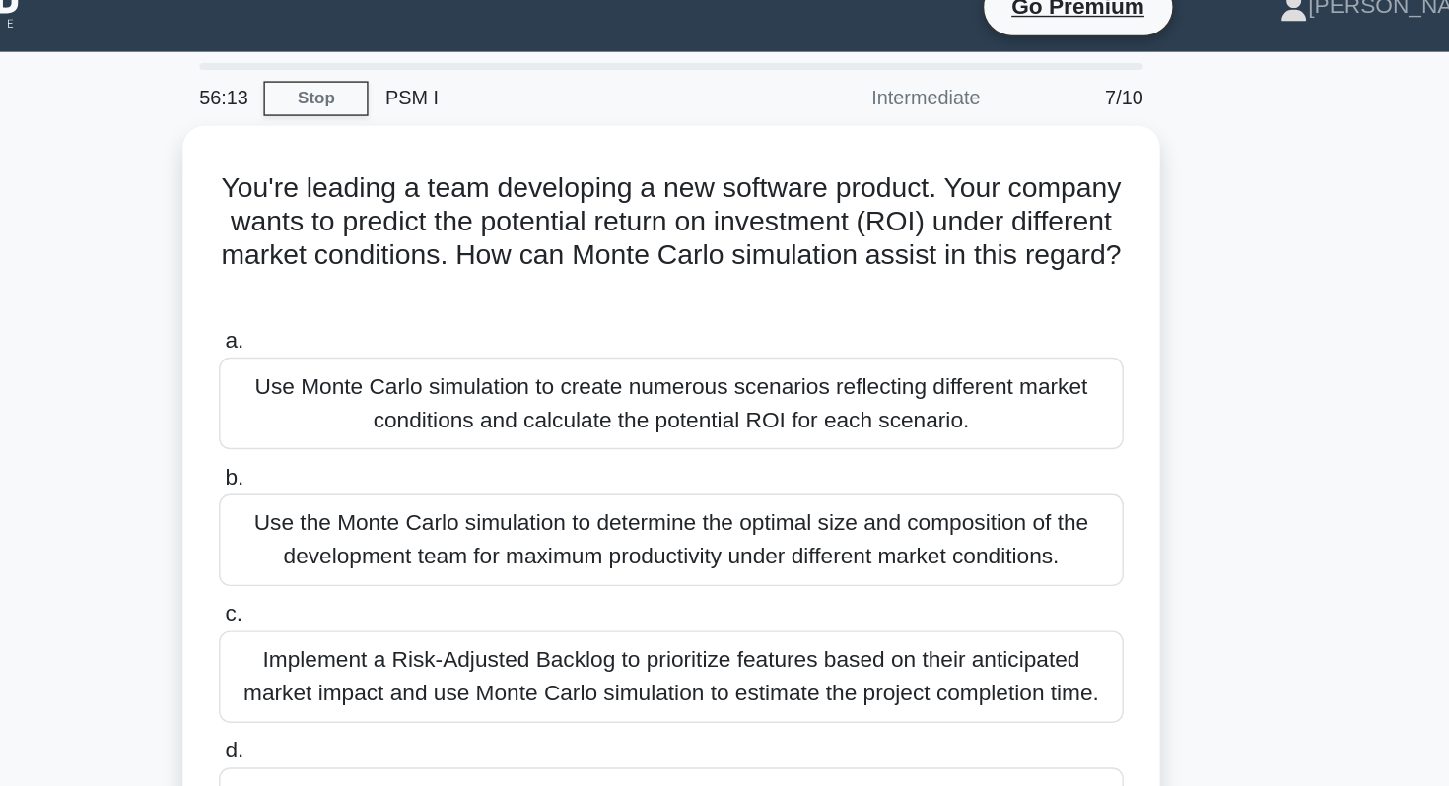
scroll to position [27, 0]
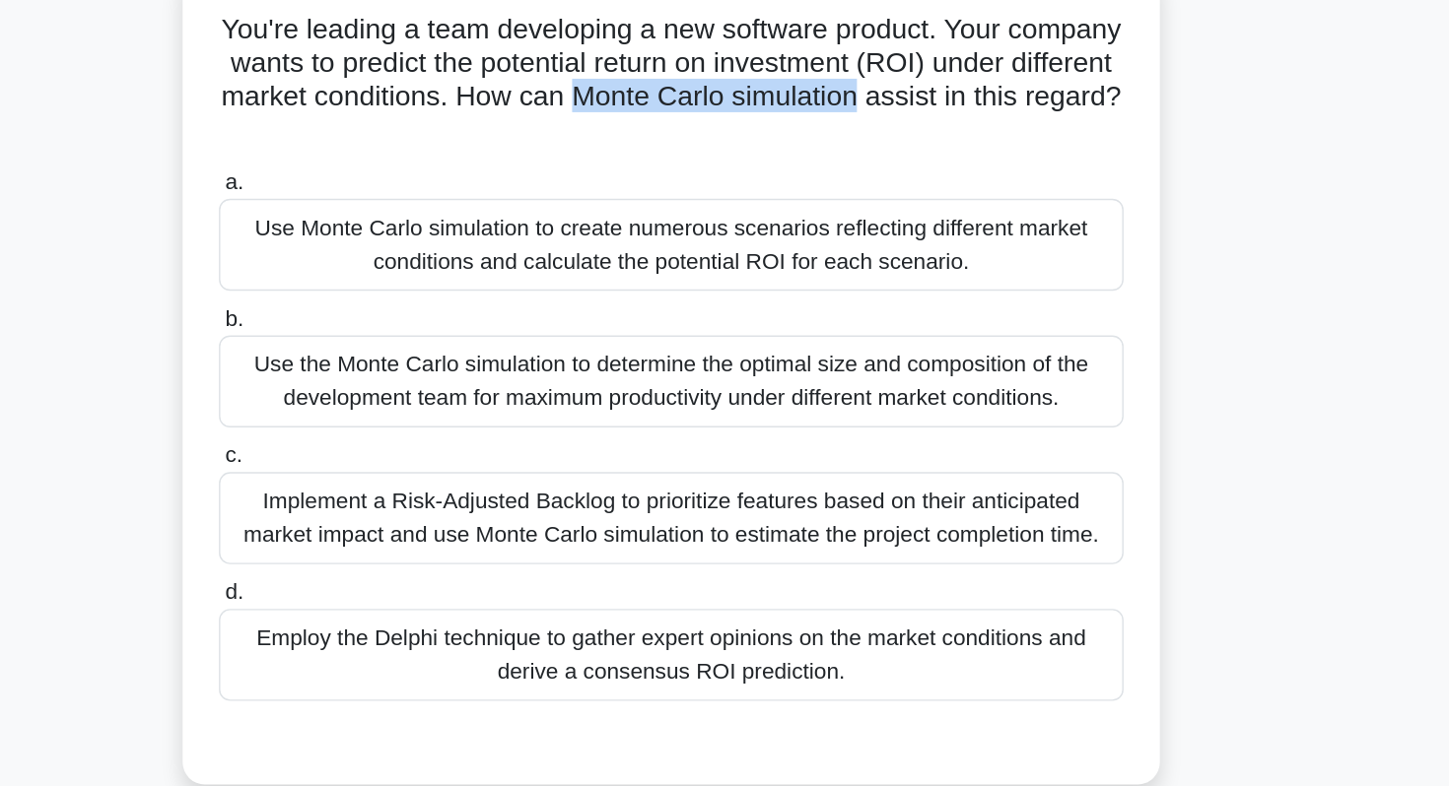
drag, startPoint x: 661, startPoint y: 174, endPoint x: 852, endPoint y: 178, distance: 190.3
click at [852, 178] on h5 "You're leading a team developing a new software product. Your company wants to …" at bounding box center [724, 163] width 643 height 97
copy h5 "Monte Carlo simulation"
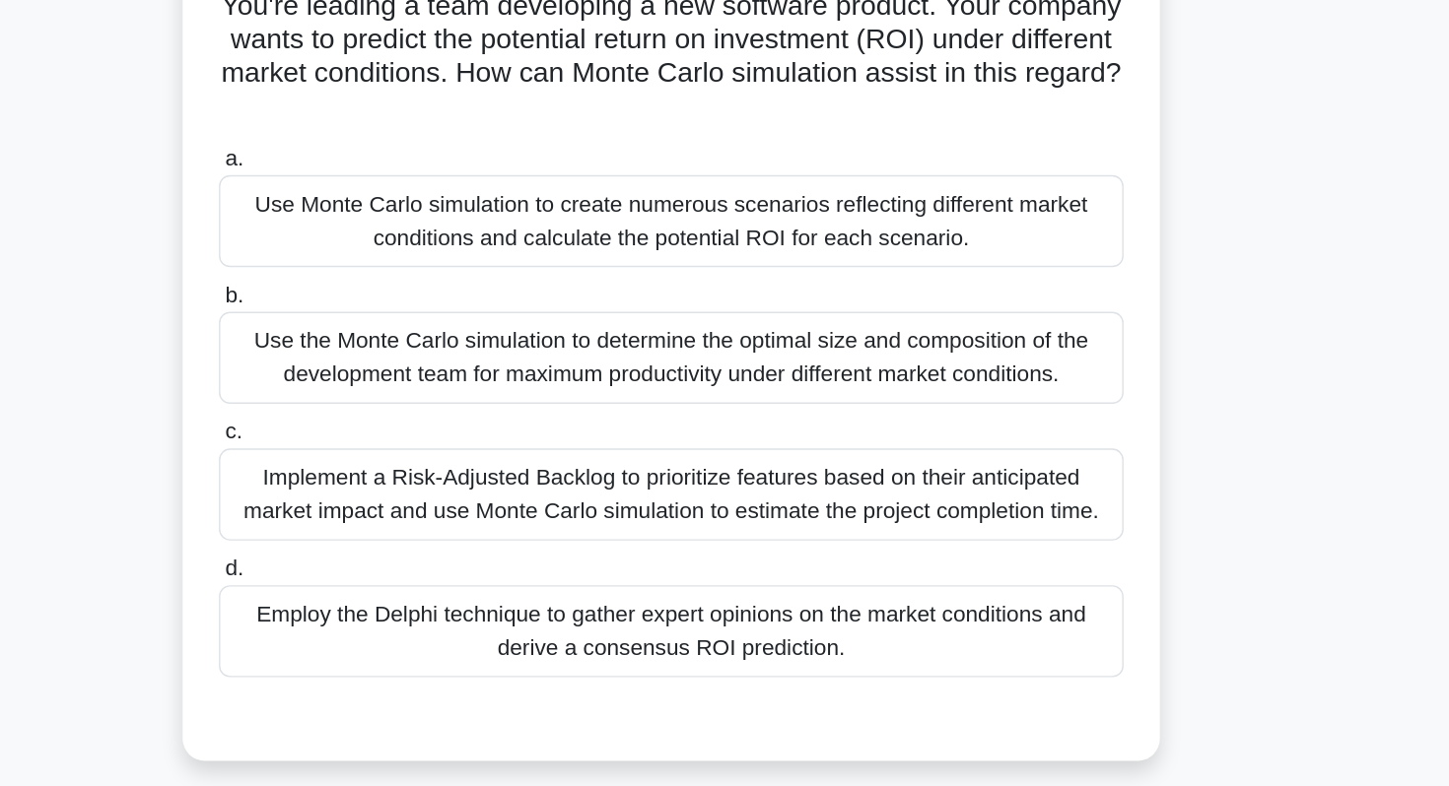
click at [792, 296] on div "Use Monte Carlo simulation to create numerous scenarios reflecting different ma…" at bounding box center [724, 279] width 639 height 65
click at [405, 242] on input "a. Use Monte Carlo simulation to create numerous scenarios reflecting different…" at bounding box center [405, 236] width 0 height 13
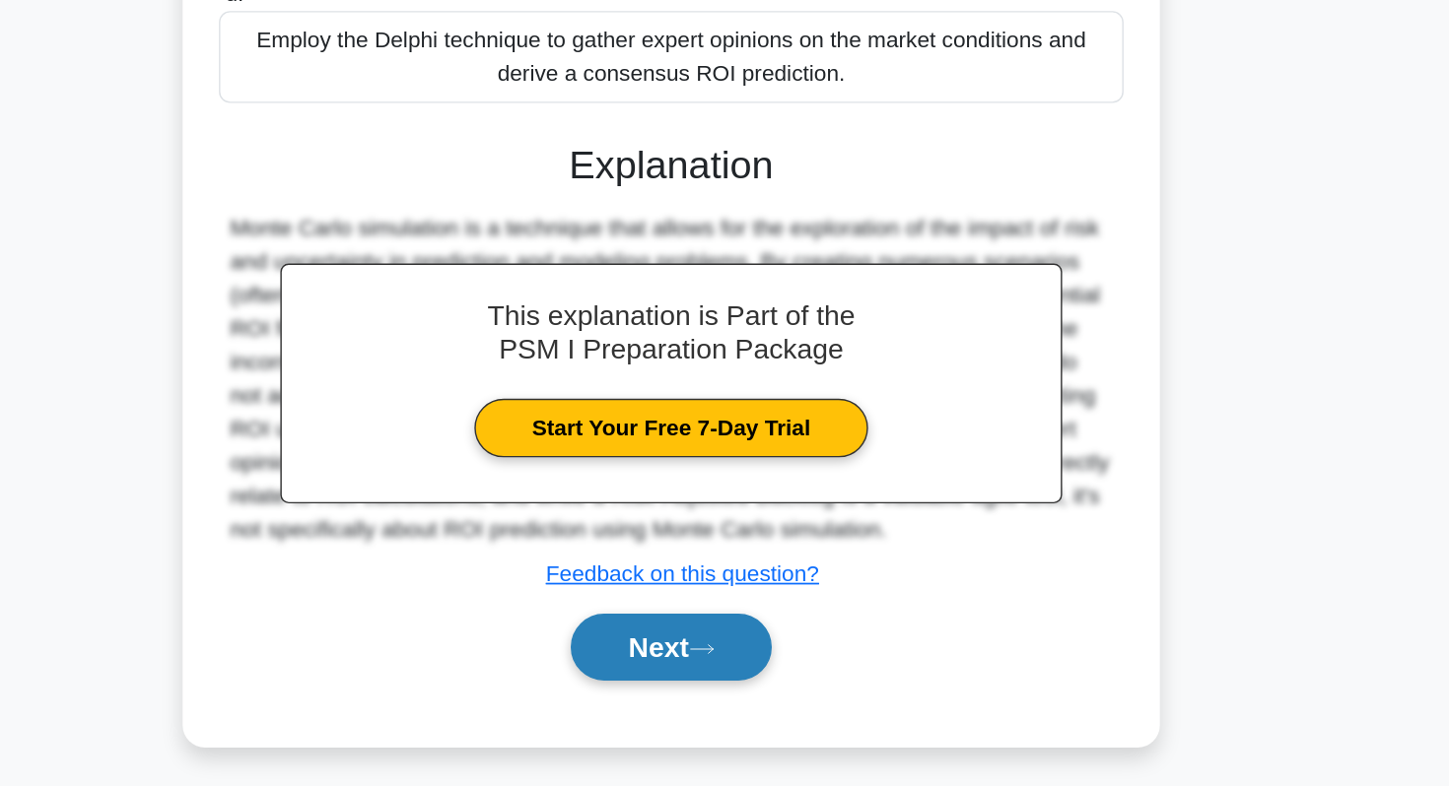
click at [727, 712] on button "Next" at bounding box center [723, 687] width 141 height 47
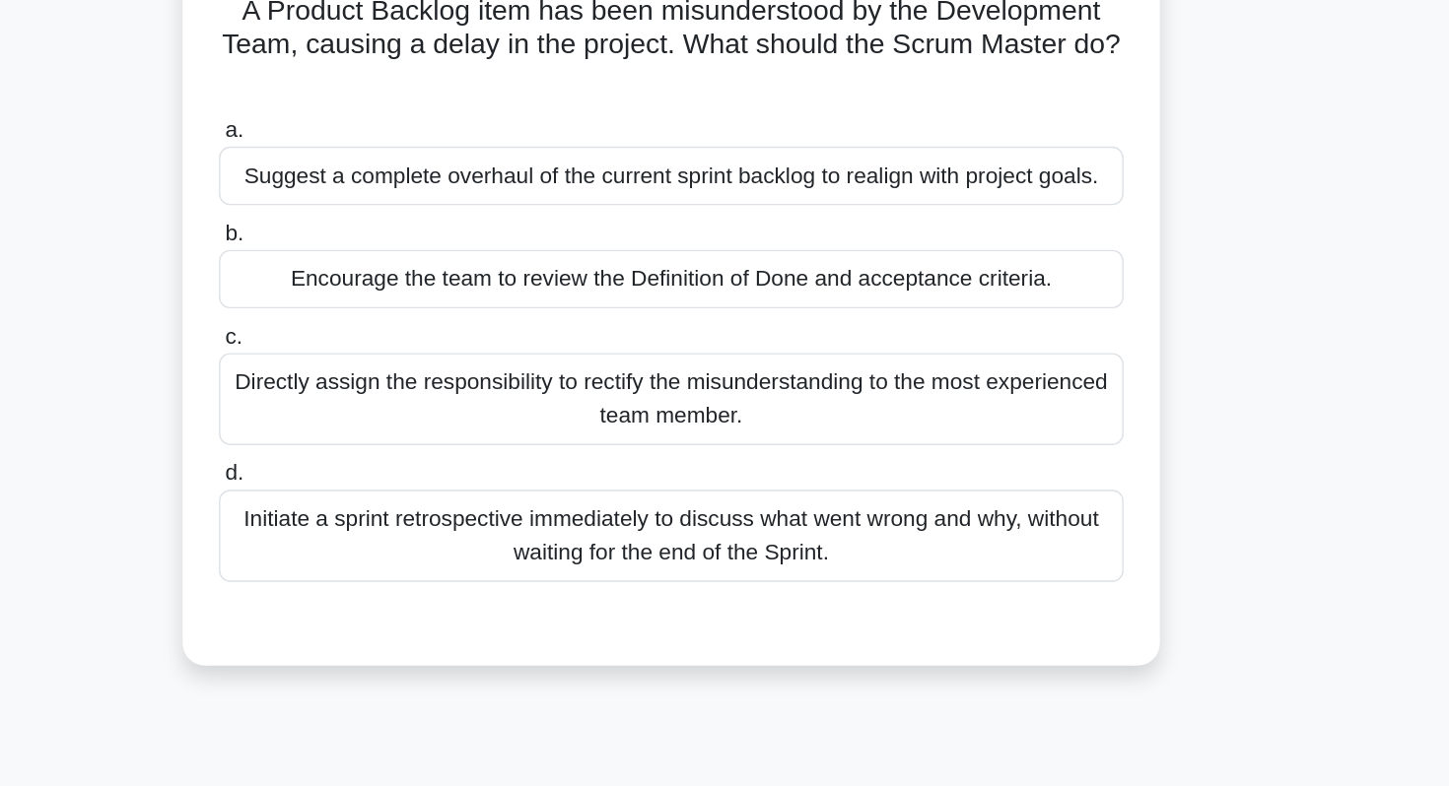
scroll to position [67, 0]
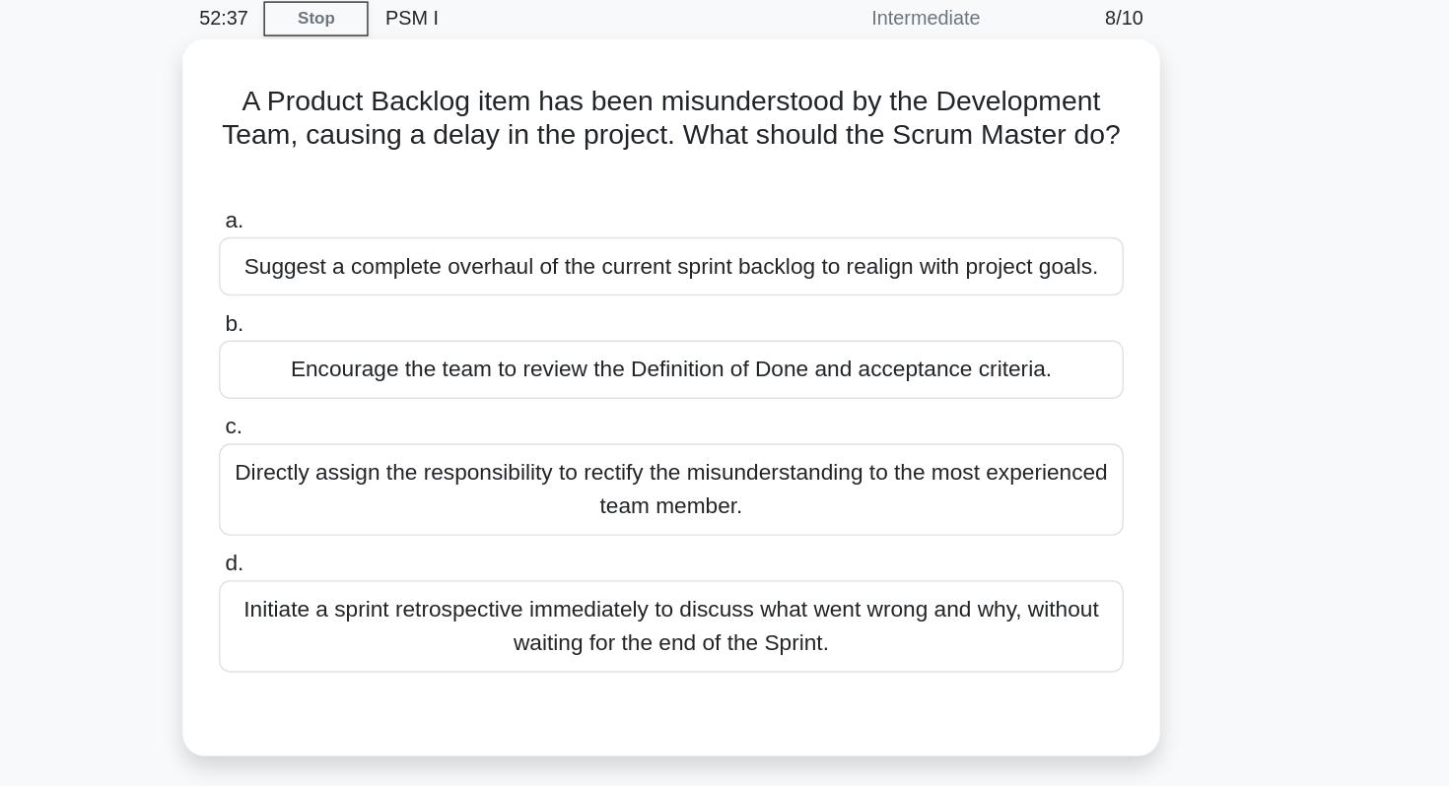
click at [795, 193] on div "Suggest a complete overhaul of the current sprint backlog to realign with proje…" at bounding box center [724, 203] width 639 height 41
click at [405, 178] on input "a. Suggest a complete overhaul of the current sprint backlog to realign with pr…" at bounding box center [405, 172] width 0 height 13
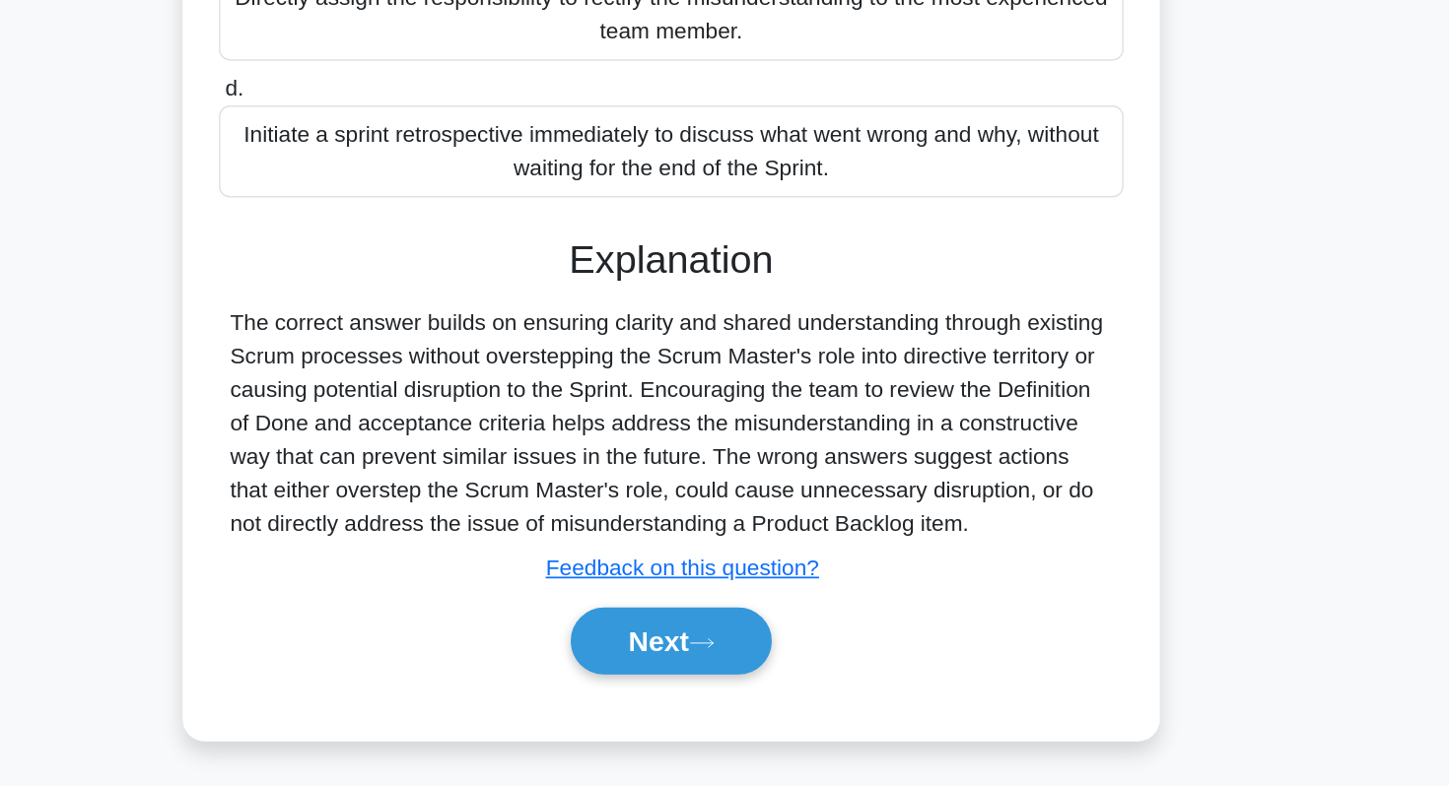
scroll to position [193, 0]
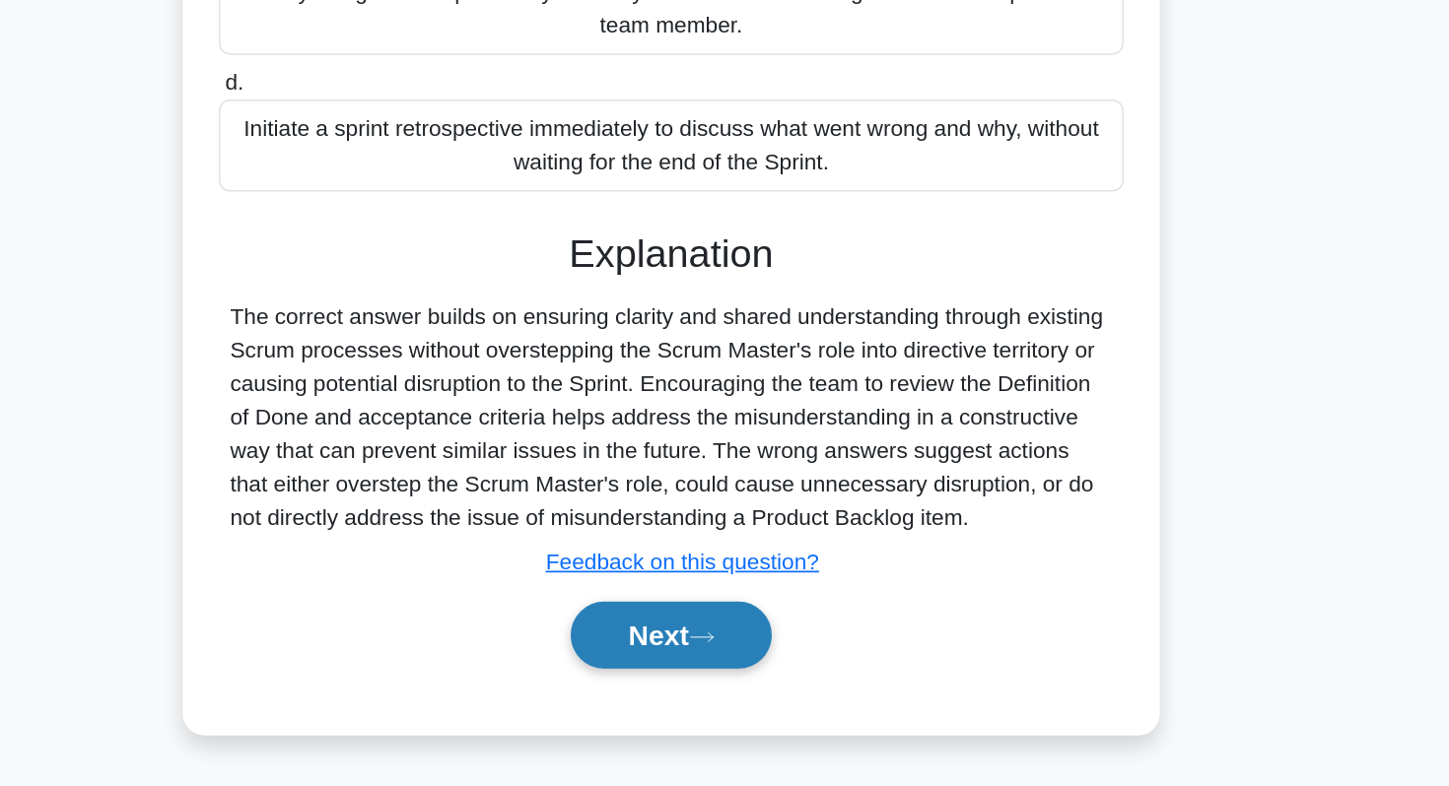
click at [714, 679] on button "Next" at bounding box center [723, 679] width 141 height 47
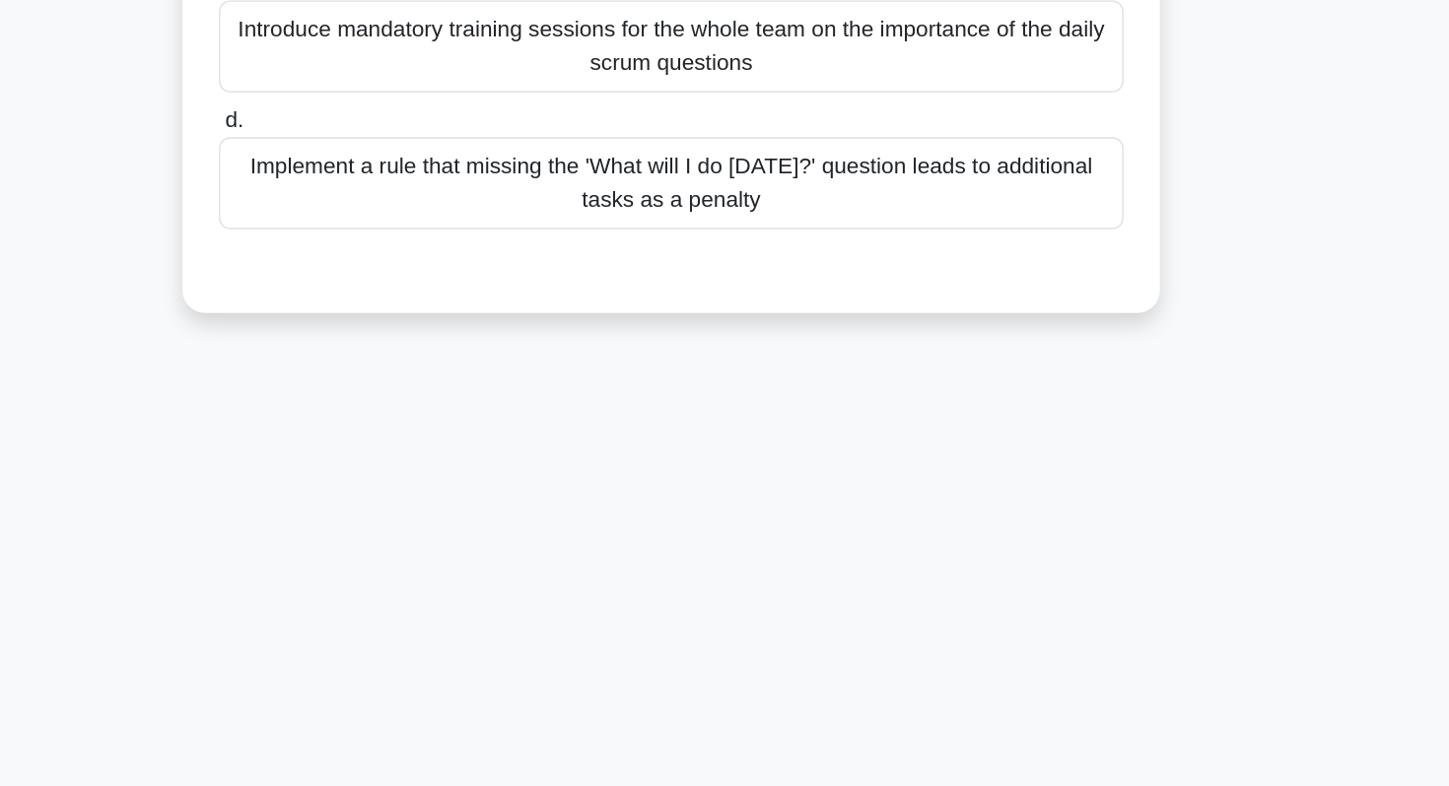
scroll to position [106, 0]
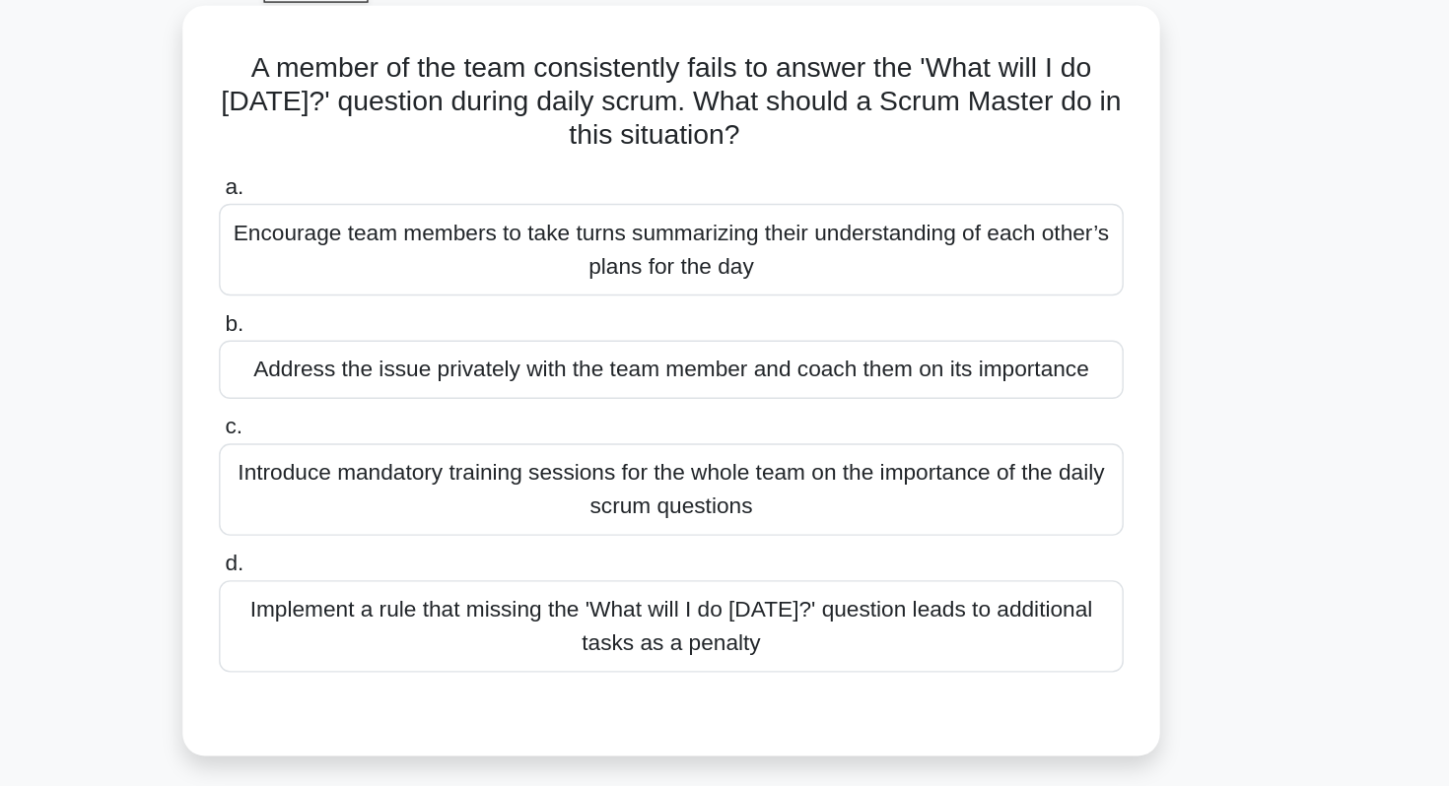
click at [908, 268] on div "Address the issue privately with the team member and coach them on its importan…" at bounding box center [724, 260] width 639 height 41
click at [405, 236] on input "b. Address the issue privately with the team member and coach them on its impor…" at bounding box center [405, 229] width 0 height 13
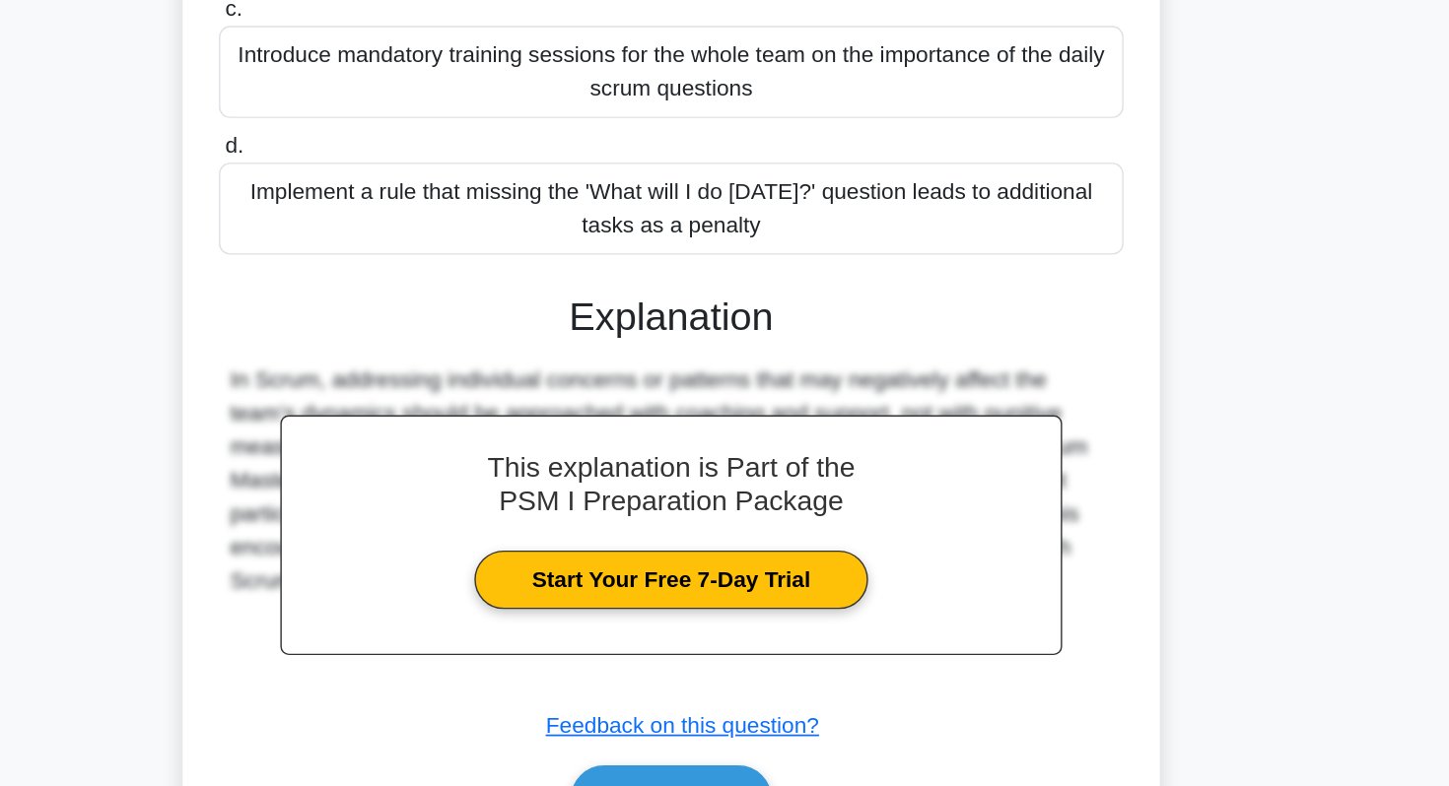
scroll to position [287, 0]
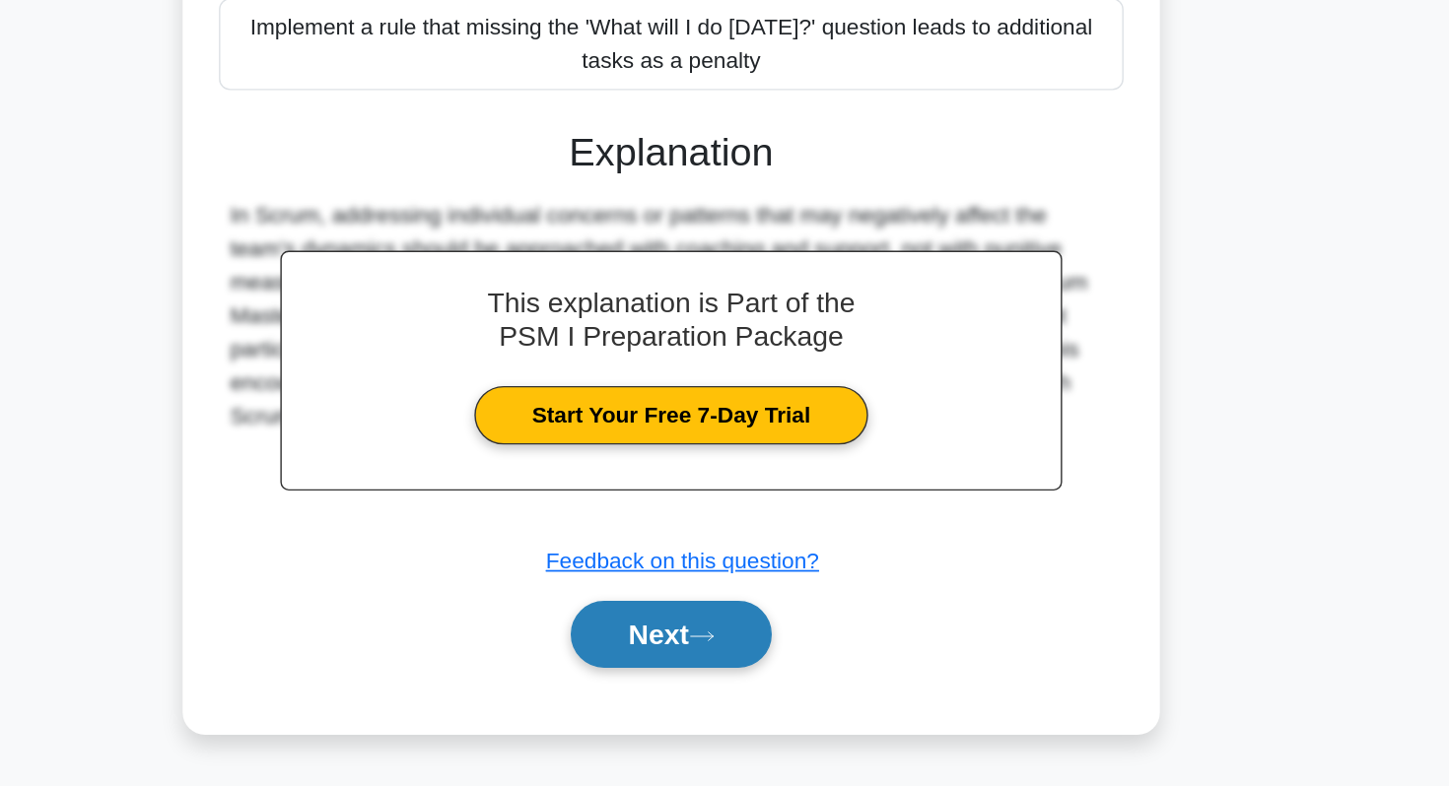
click at [707, 693] on button "Next" at bounding box center [723, 678] width 141 height 47
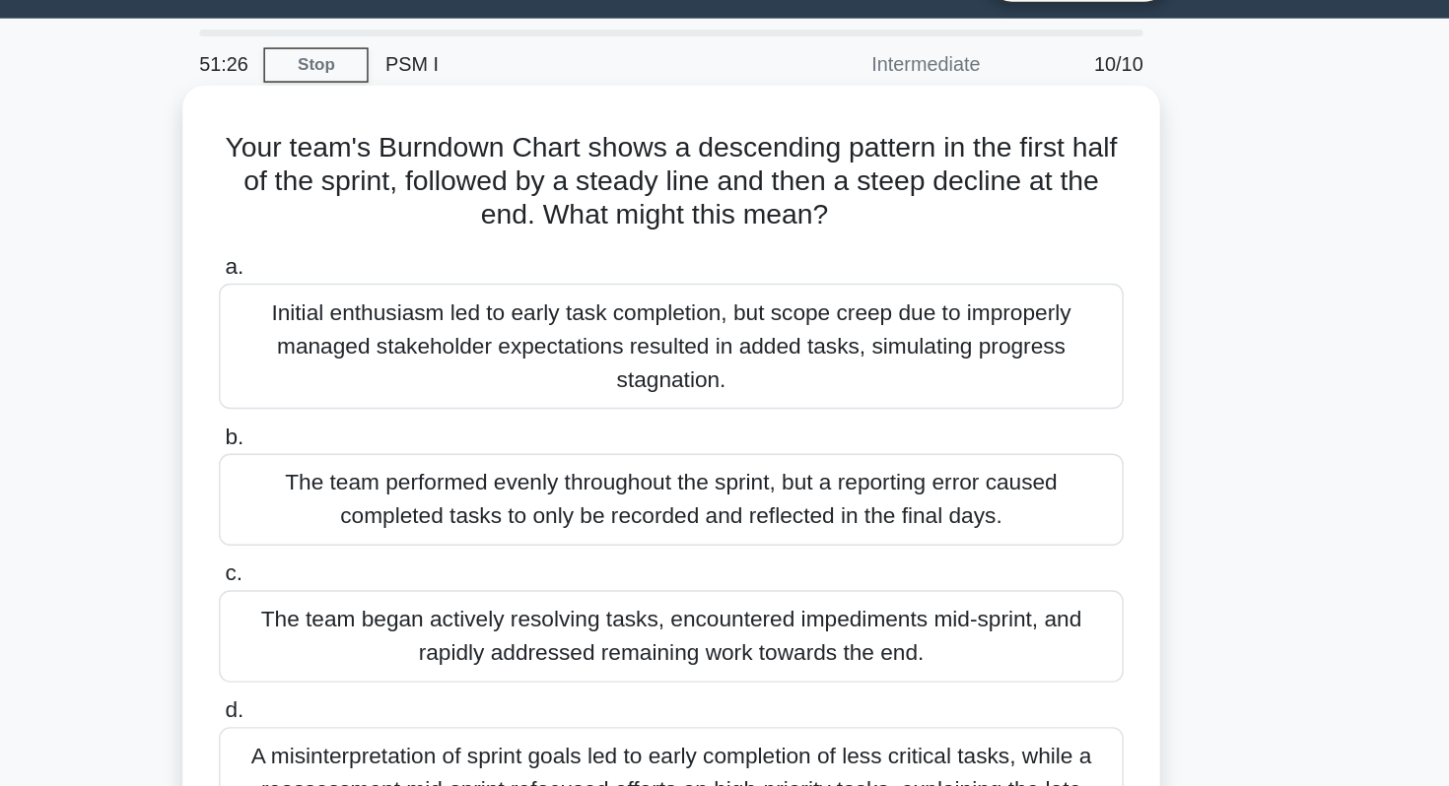
scroll to position [35, 0]
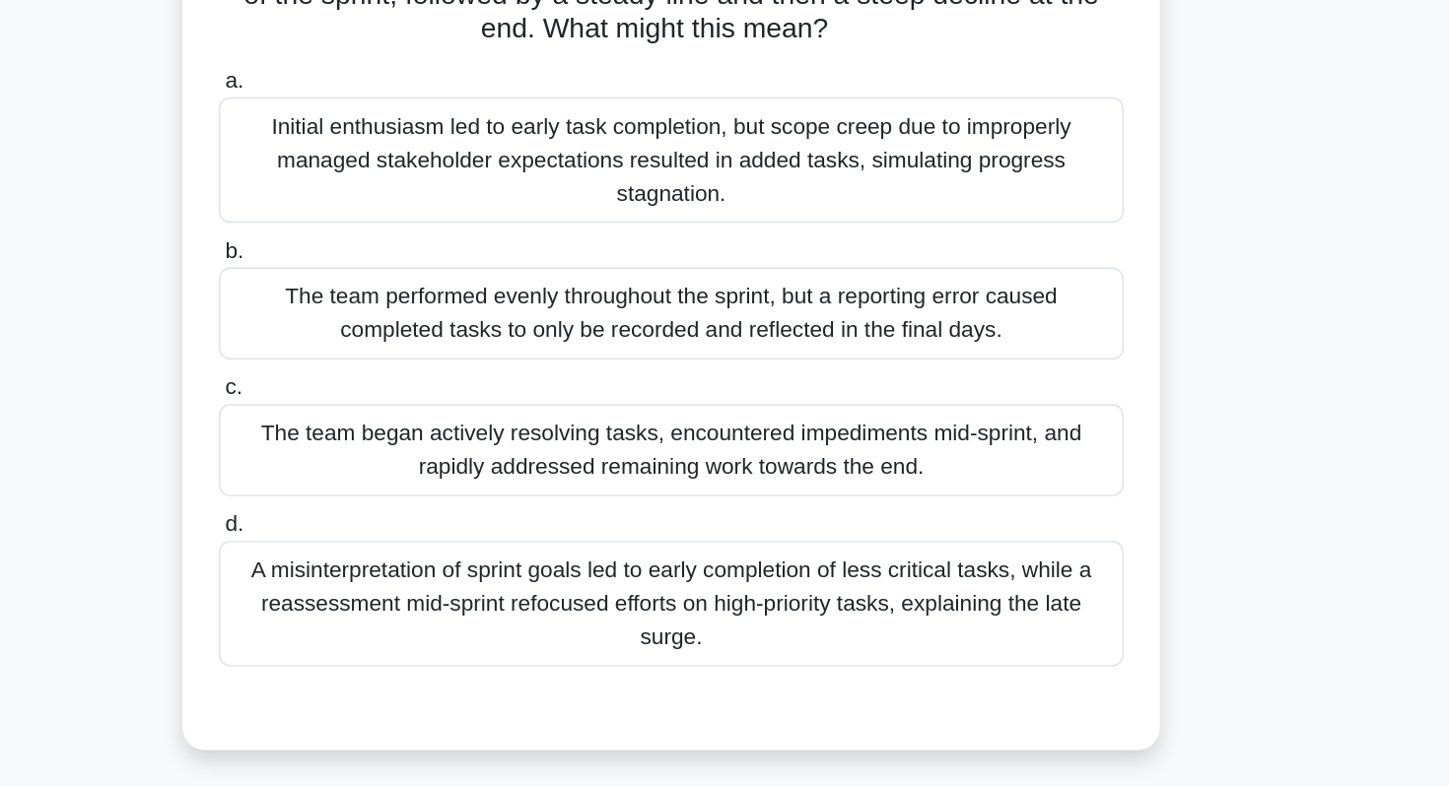
click at [874, 472] on div "The team began actively resolving tasks, encountered impediments mid-sprint, an…" at bounding box center [724, 464] width 639 height 65
click at [405, 427] on input "c. The team began actively resolving tasks, encountered impediments mid-sprint,…" at bounding box center [405, 420] width 0 height 13
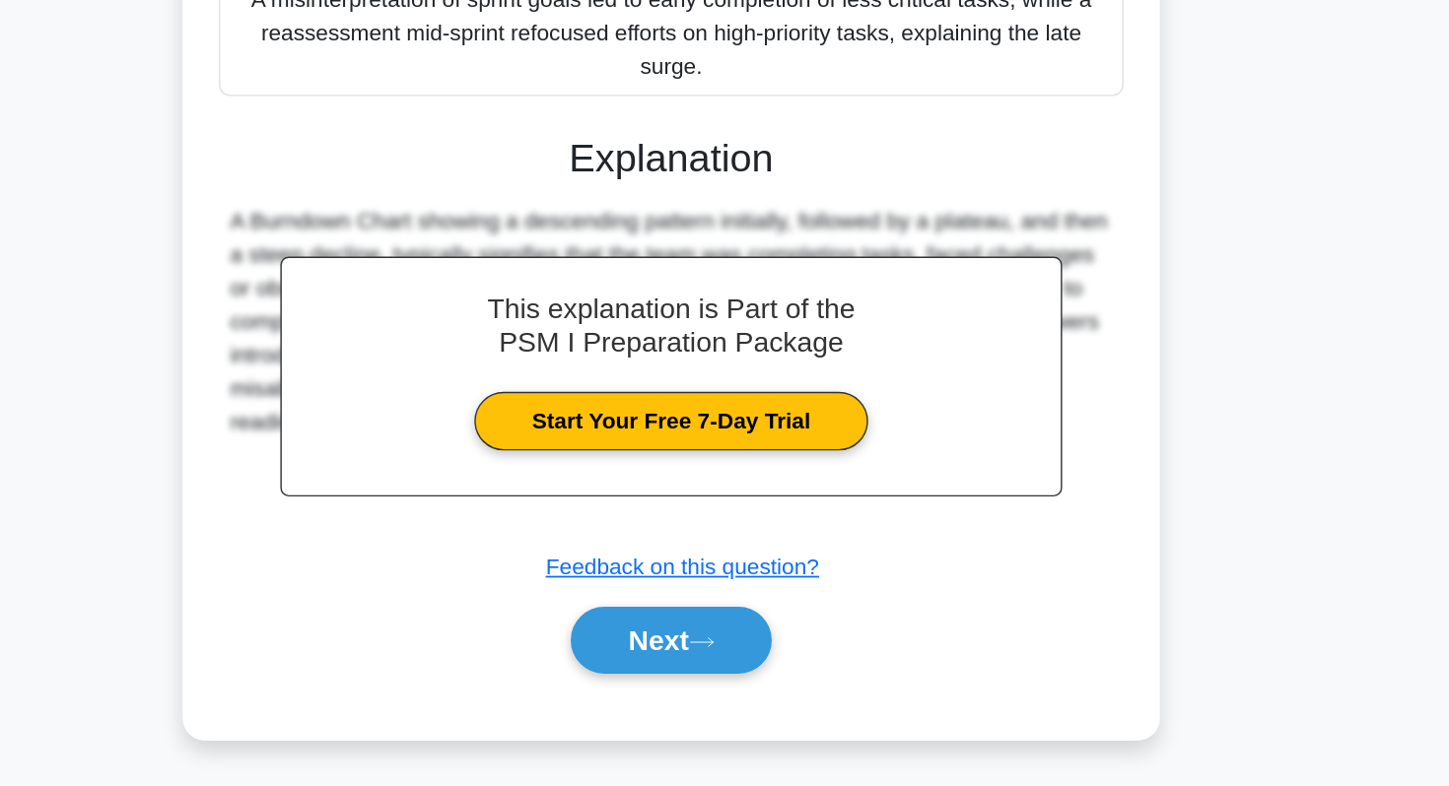
scroll to position [358, 0]
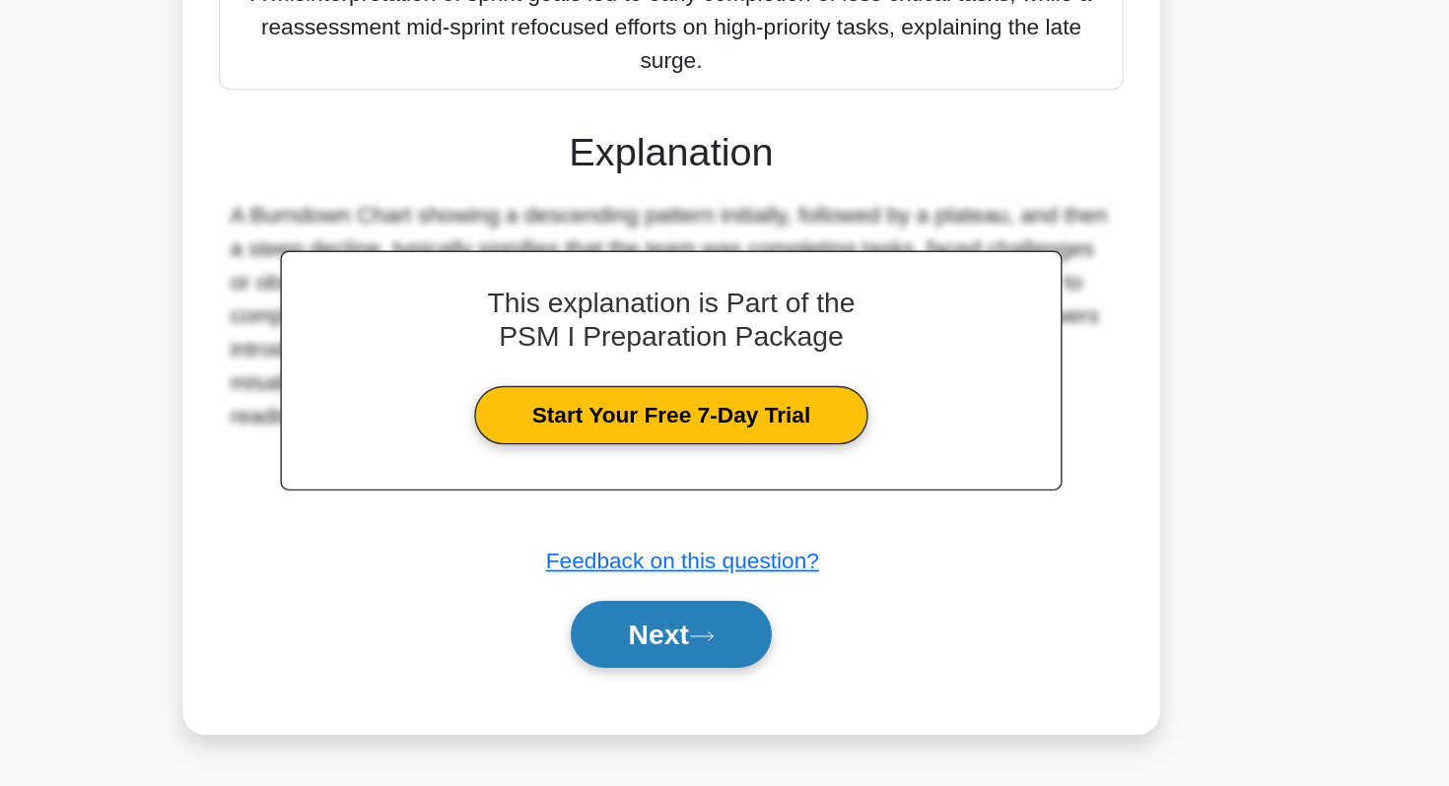
click at [753, 690] on button "Next" at bounding box center [723, 678] width 141 height 47
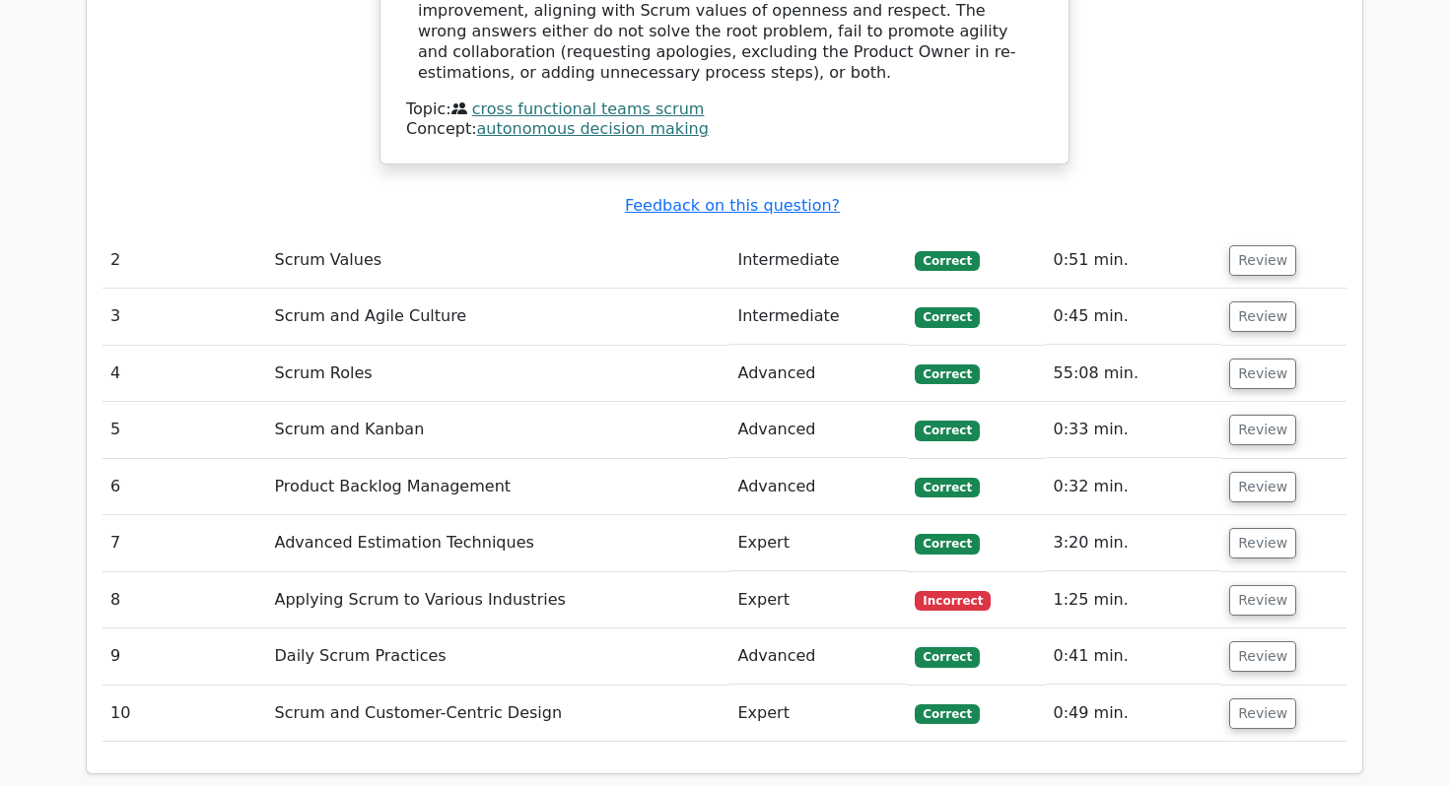
scroll to position [2359, 0]
